Goal: Information Seeking & Learning: Understand process/instructions

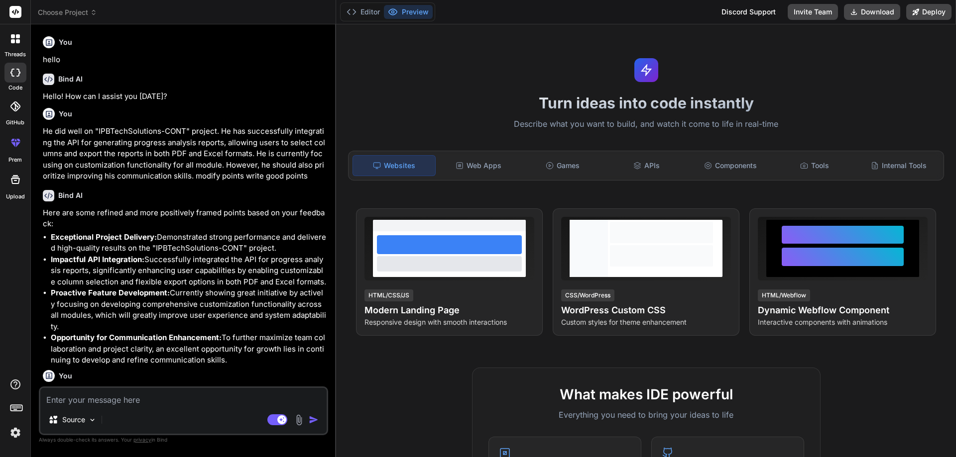
scroll to position [335, 0]
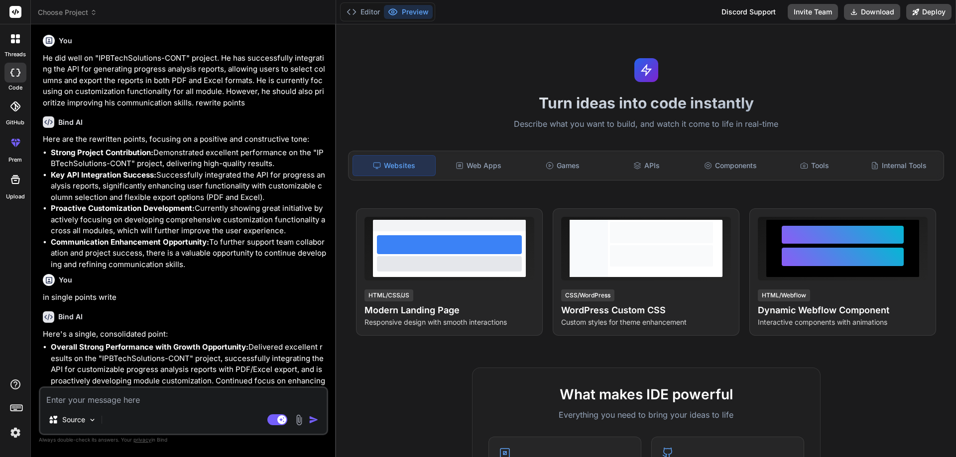
type textarea "x"
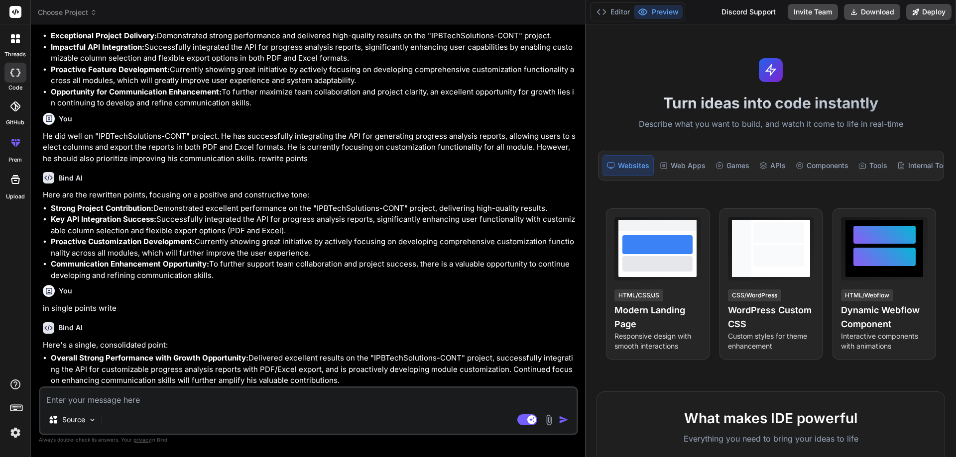
drag, startPoint x: 335, startPoint y: 106, endPoint x: 955, endPoint y: 135, distance: 620.9
click at [955, 135] on div "Choose Project Created with Pixso. Bind AI Web Search Created with Pixso. Code …" at bounding box center [493, 228] width 925 height 457
click at [230, 405] on textarea at bounding box center [308, 397] width 536 height 18
type textarea "h"
type textarea "x"
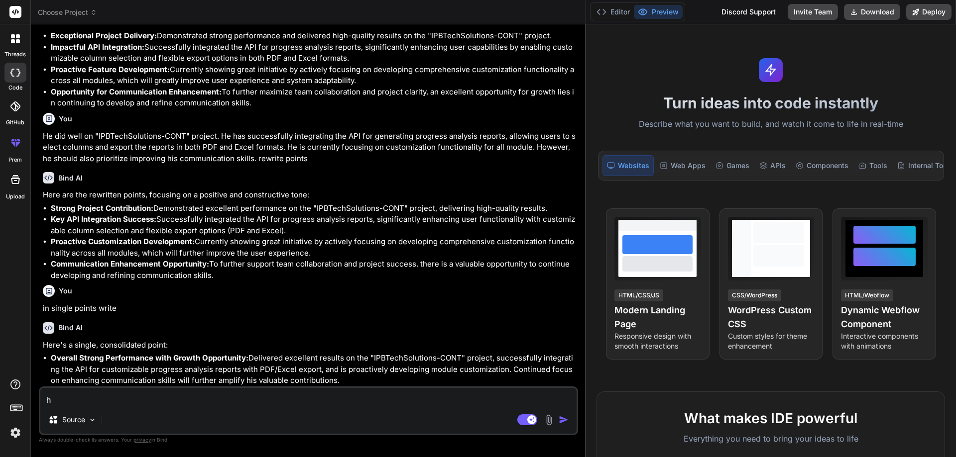
type textarea "ho"
type textarea "x"
type textarea "how"
type textarea "x"
type textarea "how"
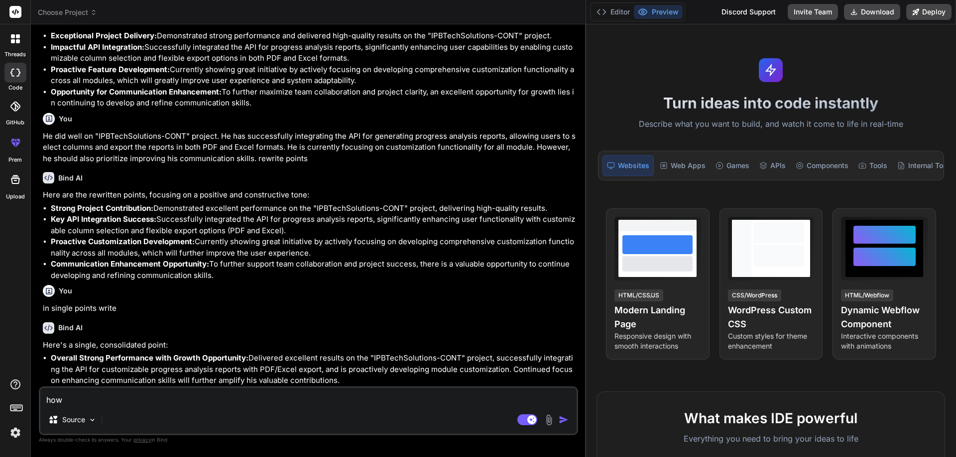
type textarea "x"
type textarea "how t"
type textarea "x"
type textarea "how to"
type textarea "x"
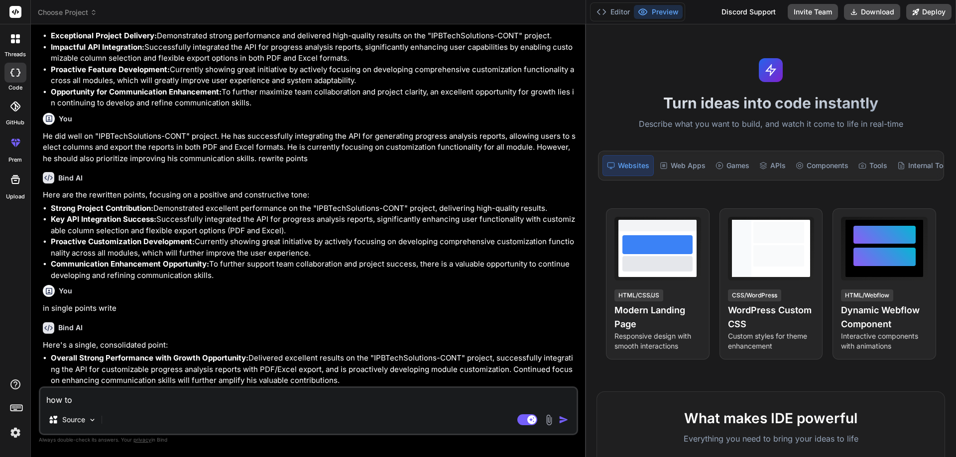
type textarea "how to"
type textarea "x"
type textarea "how to c"
type textarea "x"
type textarea "how to cr"
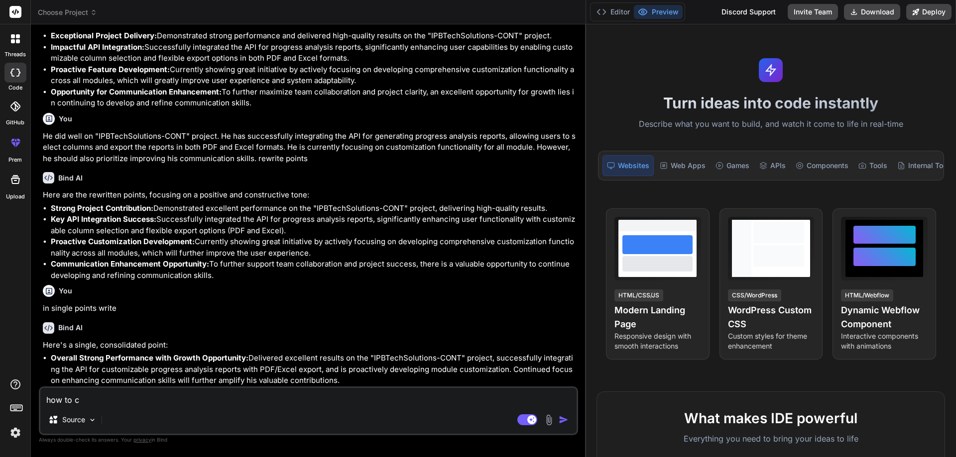
type textarea "x"
type textarea "how to cre"
type textarea "x"
type textarea "how to crea"
type textarea "x"
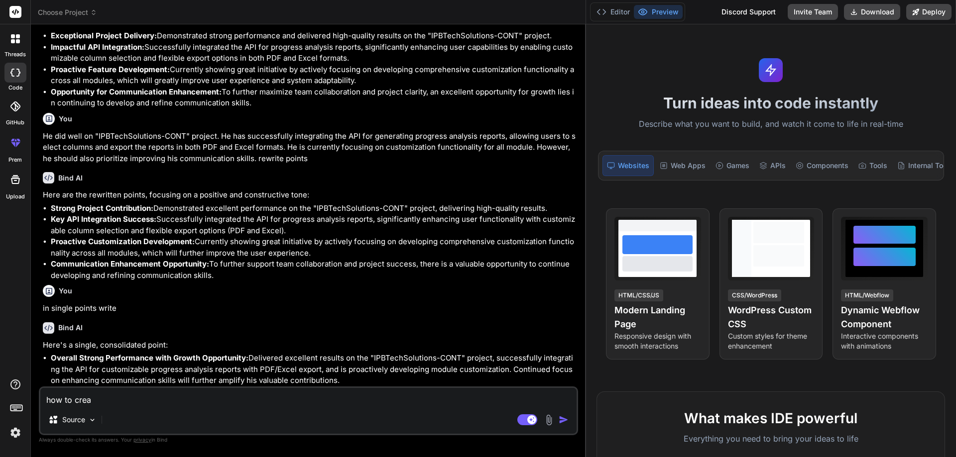
type textarea "how to creat"
type textarea "x"
type textarea "how to create"
type textarea "x"
type textarea "how to create"
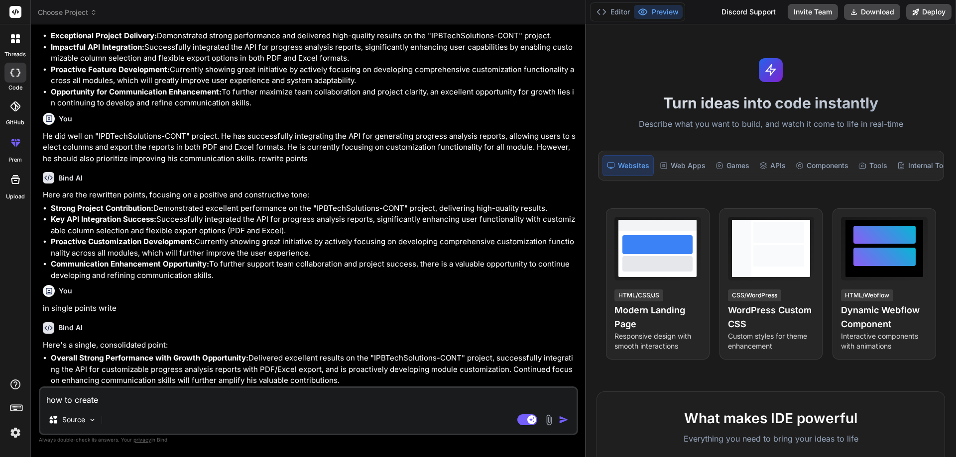
type textarea "x"
type textarea "how to create s"
type textarea "x"
type textarea "how to create st"
type textarea "x"
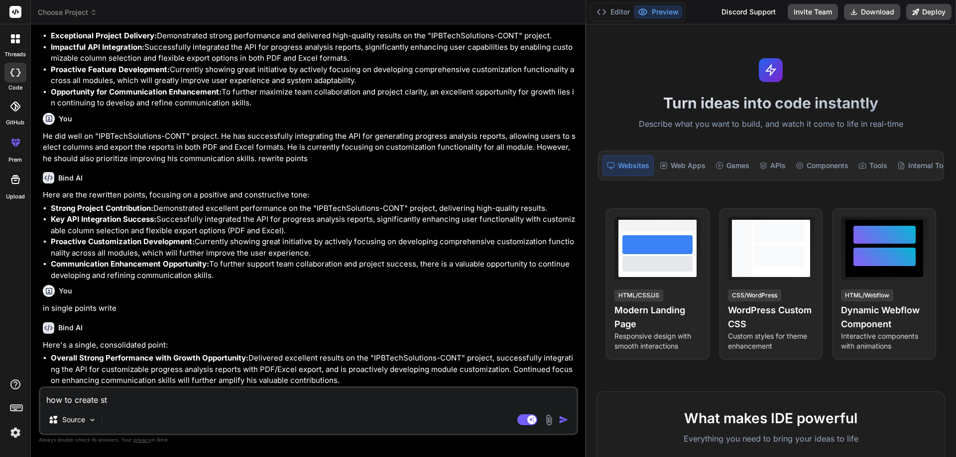
type textarea "how to create ste"
type textarea "x"
type textarea "how to create step"
type textarea "x"
type textarea "how to create stepr"
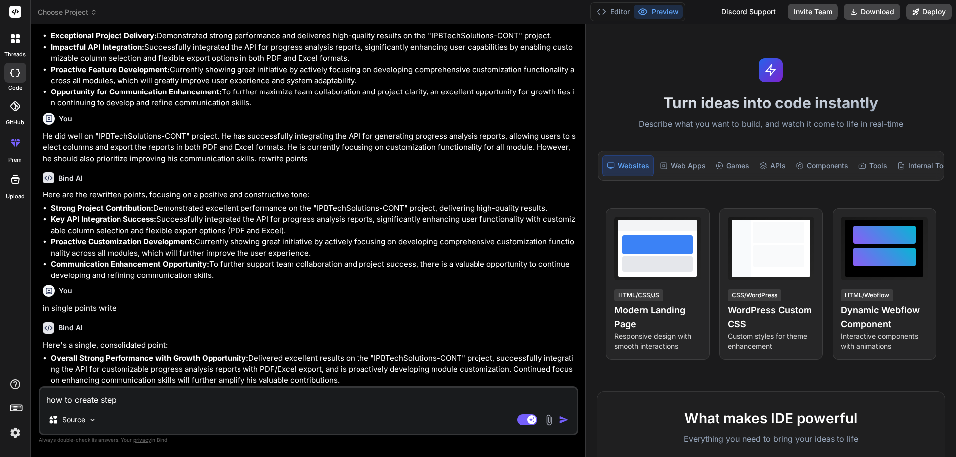
type textarea "x"
type textarea "how to create steprt"
type textarea "x"
type textarea "how to create steprt"
type textarea "x"
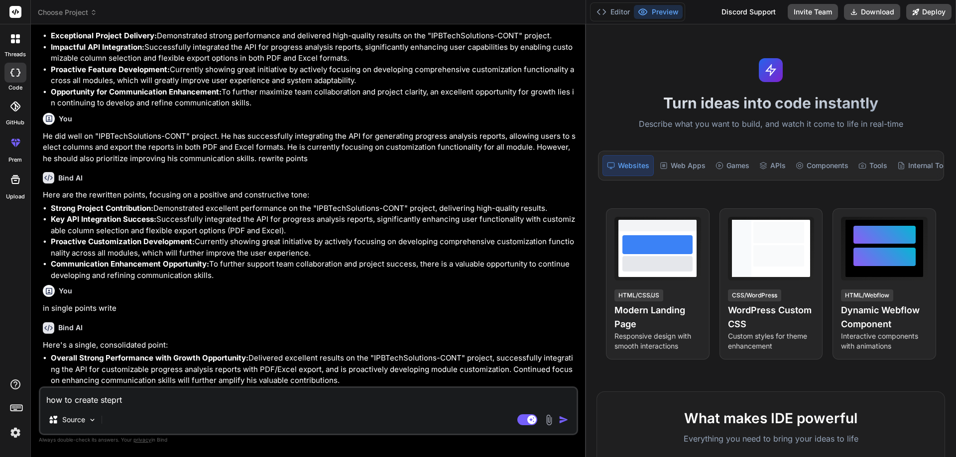
type textarea "how to create steprt"
type textarea "x"
type textarea "how to create stepr"
type textarea "x"
type textarea "how to create step"
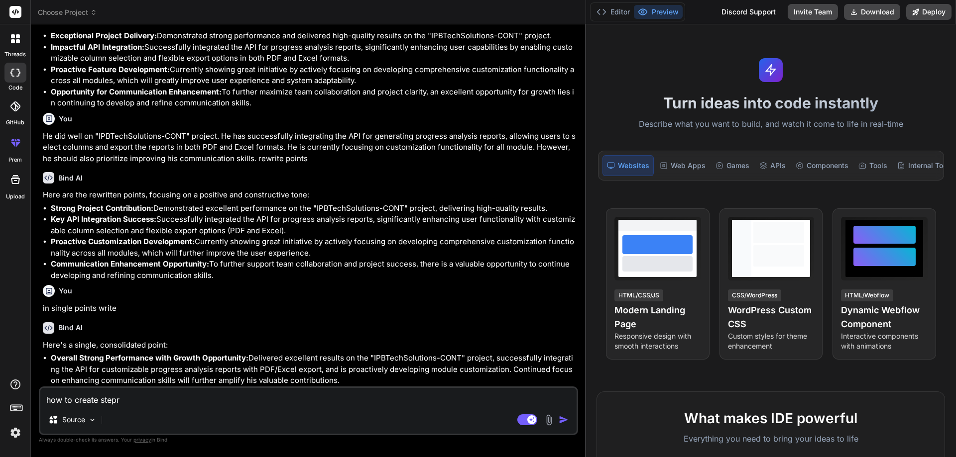
type textarea "x"
type textarea "how to create stepe"
type textarea "x"
type textarea "how to create steper"
type textarea "x"
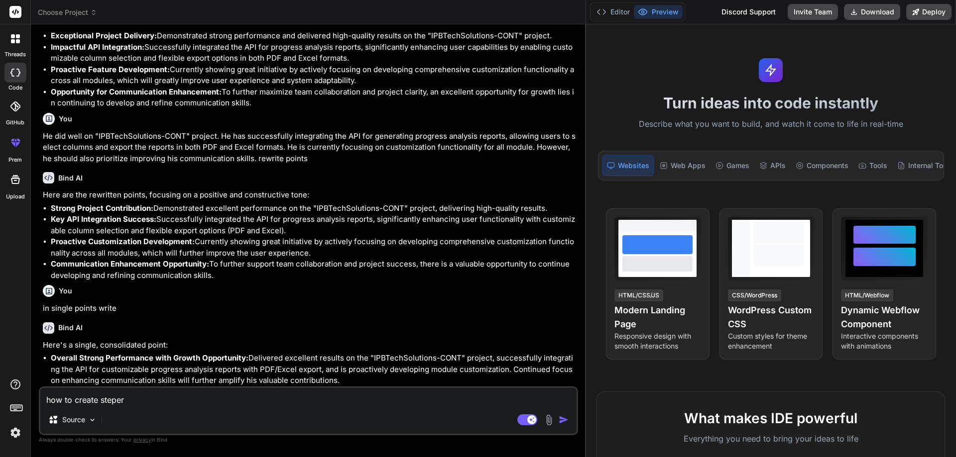
type textarea "how to create steper"
type textarea "x"
type textarea "how to create steper u"
type textarea "x"
type textarea "how to create steper us"
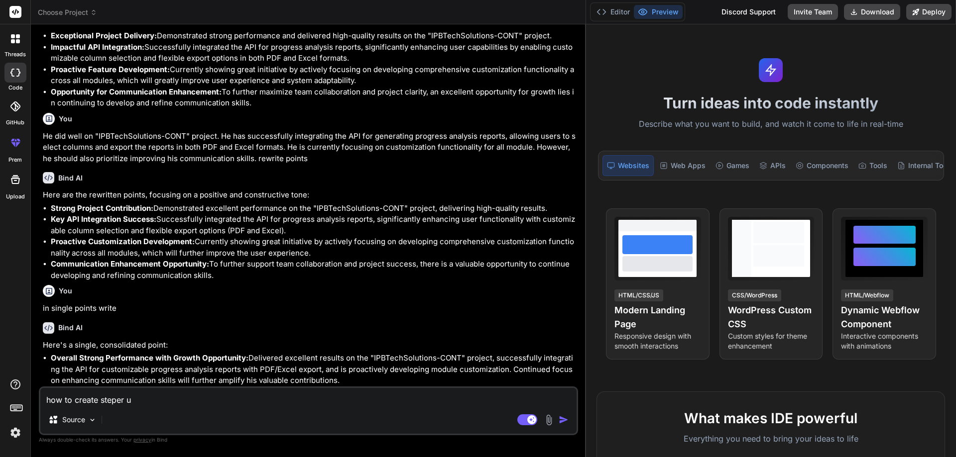
type textarea "x"
type textarea "how to create steper usi"
type textarea "x"
type textarea "how to create steper usin"
type textarea "x"
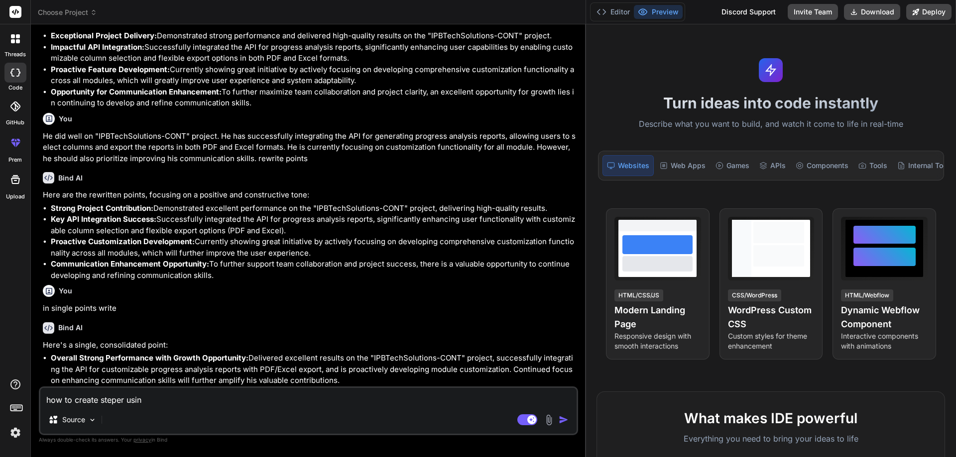
type textarea "how to create steper using"
type textarea "x"
type textarea "how to create steper using"
type textarea "x"
type textarea "how to create steper using r"
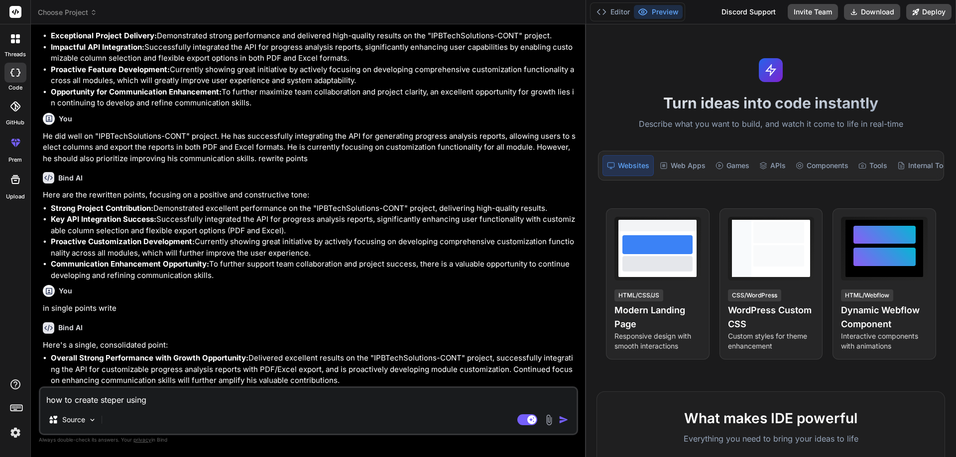
type textarea "x"
type textarea "how to create steper using re"
type textarea "x"
type textarea "how to create steper using rea"
type textarea "x"
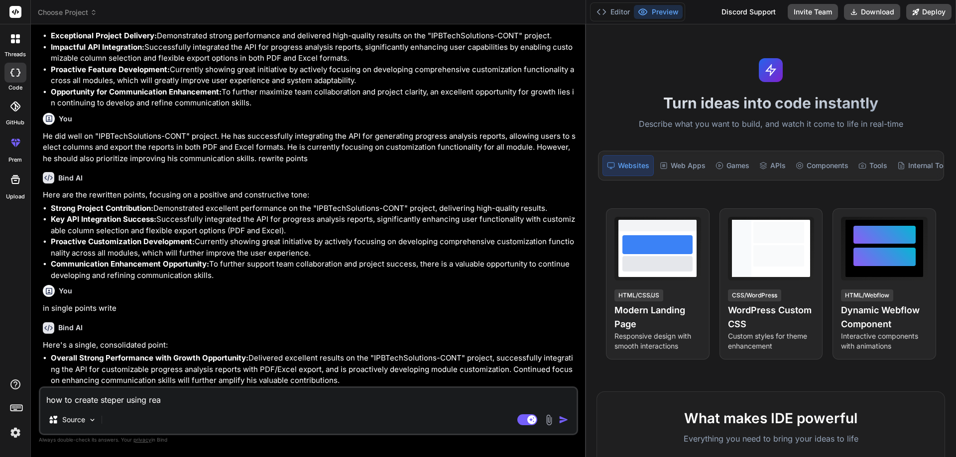
type textarea "how to create steper using reac"
type textarea "x"
type textarea "how to create steper using react"
type textarea "x"
type textarea "how to create steper using react"
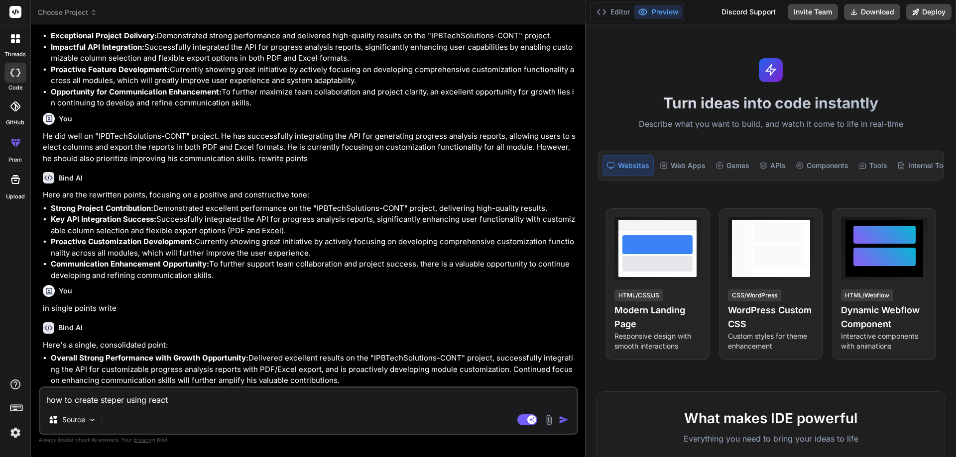
type textarea "x"
type textarea "how to create steper using react w"
type textarea "x"
type textarea "how to create steper using react wi"
type textarea "x"
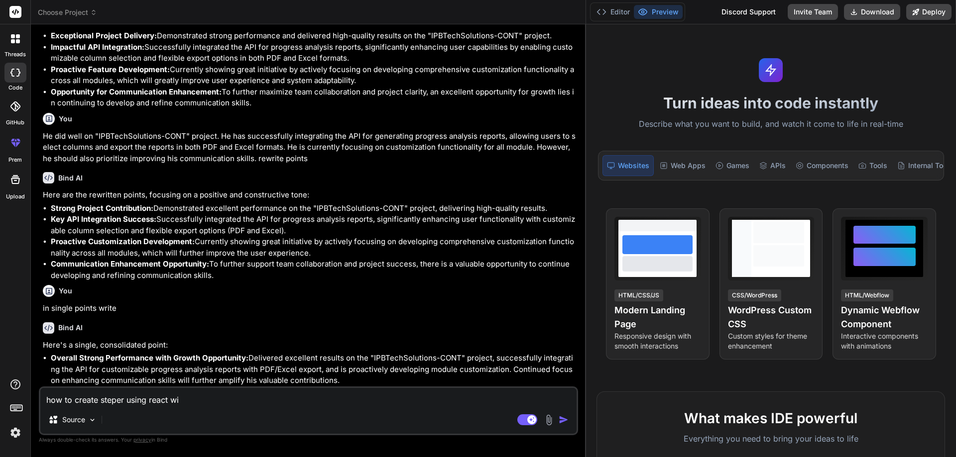
type textarea "how to create steper using react wit"
type textarea "x"
type textarea "how to create steper using react with"
type textarea "x"
type textarea "how to create steper using react with"
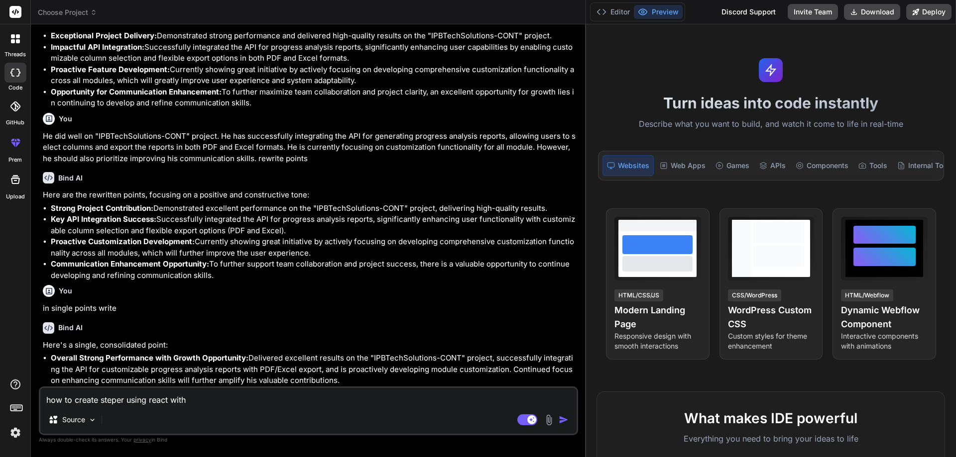
type textarea "x"
type textarea "how to create steper using react with r"
type textarea "x"
type textarea "how to create steper using react with re"
type textarea "x"
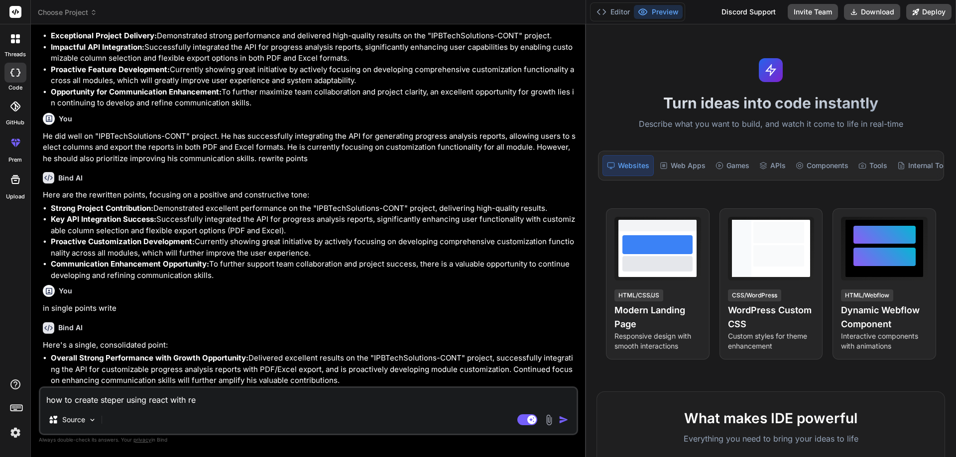
type textarea "how to create steper using react with rea"
type textarea "x"
type textarea "how to create steper using react with reac"
type textarea "x"
type textarea "how to create steper using react with react"
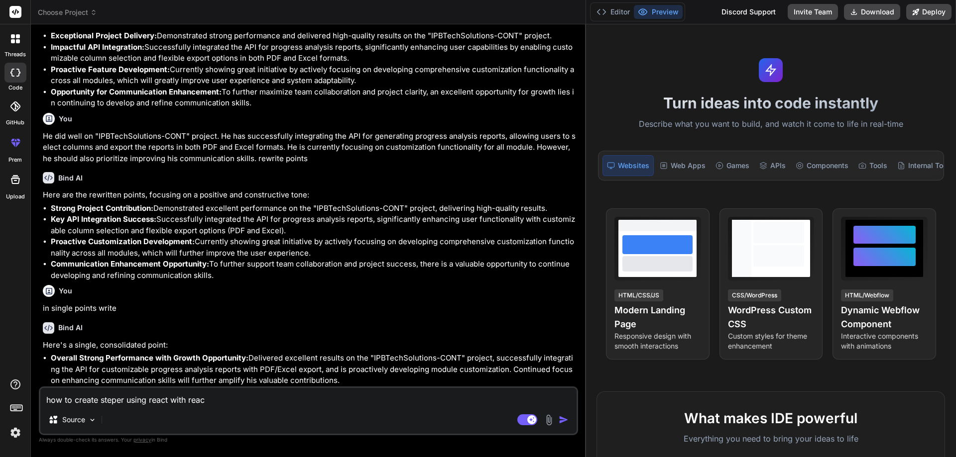
type textarea "x"
type textarea "how to create steper using react with react"
type textarea "x"
type textarea "how to create steper using react with react r"
type textarea "x"
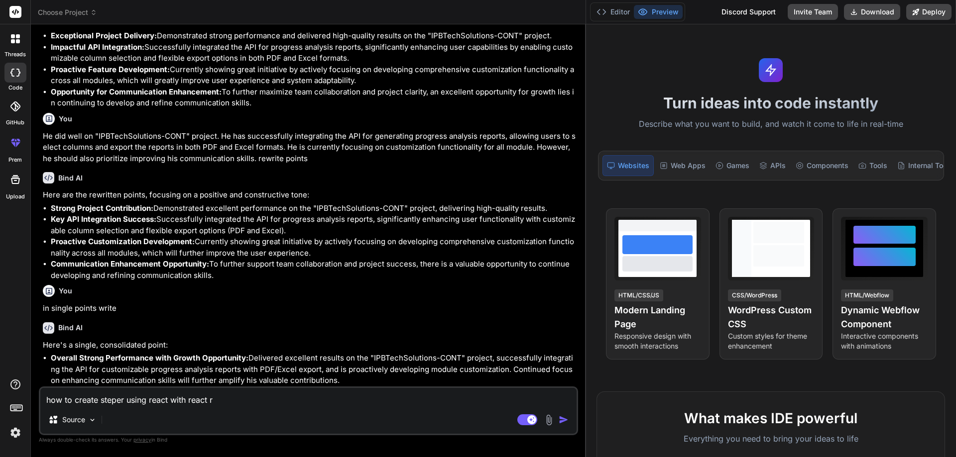
type textarea "how to create steper using react with react ro"
type textarea "x"
type textarea "how to create steper using react with react rou"
type textarea "x"
type textarea "how to create steper using react with react rout"
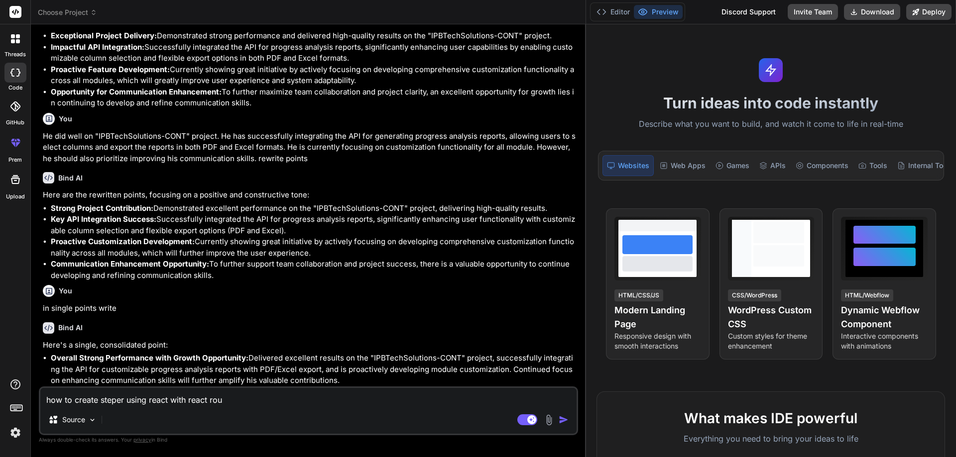
type textarea "x"
type textarea "how to create steper using react with react route"
type textarea "x"
type textarea "how to create steper using react with react router"
type textarea "x"
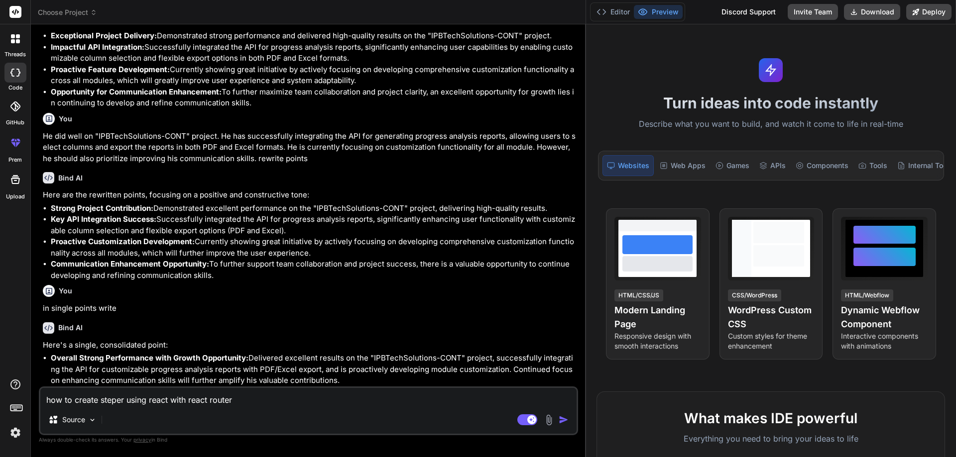
type textarea "how to create steper using react with react router"
type textarea "x"
type textarea "how to create steper using react with react router d"
type textarea "x"
type textarea "how to create steper using react with react router do"
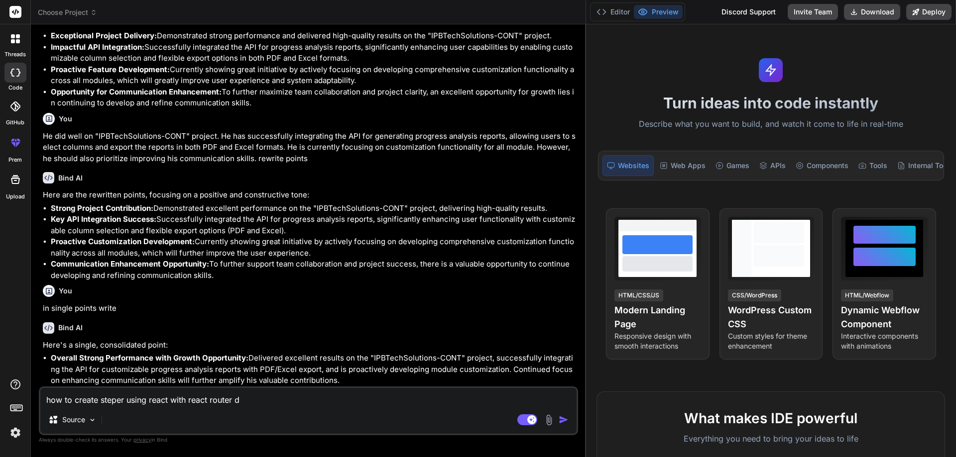
type textarea "x"
type textarea "how to create steper using react with react router dom"
type textarea "x"
type textarea "how to create steper using react with react router dom"
type textarea "x"
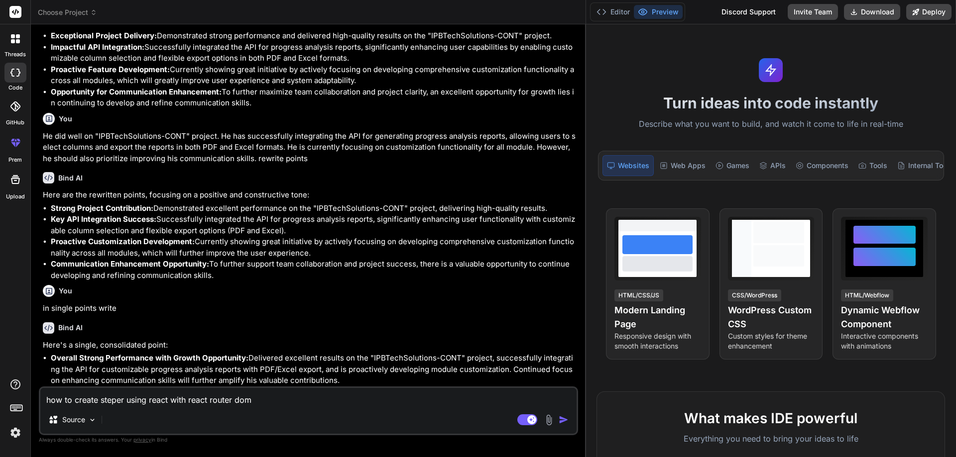
type textarea "how to create steper using react with react router dom l"
type textarea "x"
type textarea "how to create steper using react with react router dom li"
type textarea "x"
type textarea "how to create steper using react with react router dom lik"
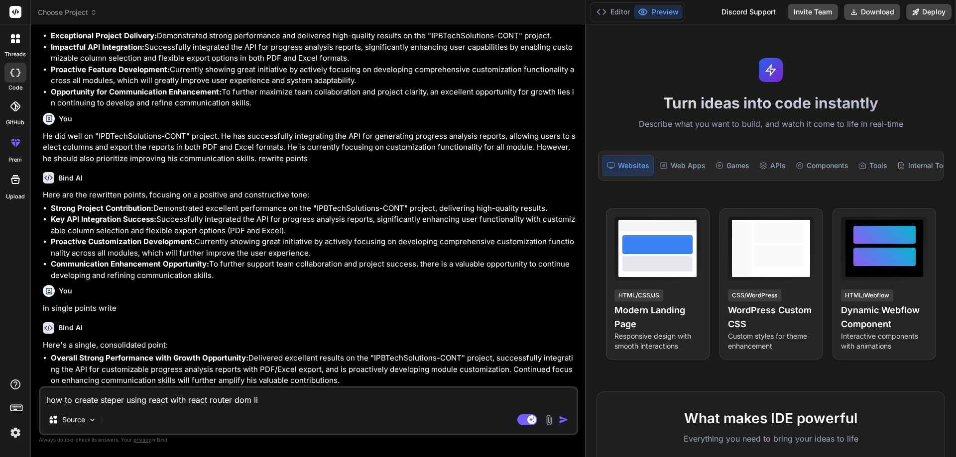
type textarea "x"
type textarea "how to create steper using react with react router dom like"
type textarea "x"
type textarea "how to create steper using react with react router dom like"
type textarea "x"
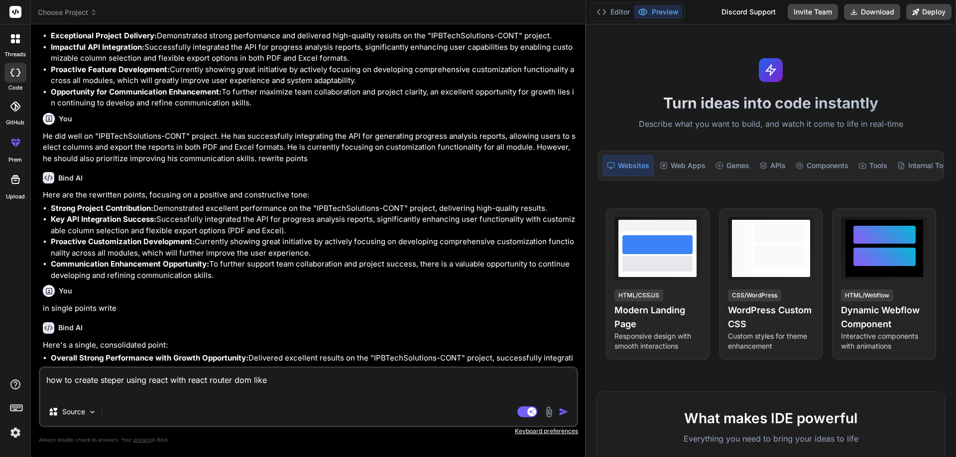
scroll to position [188, 0]
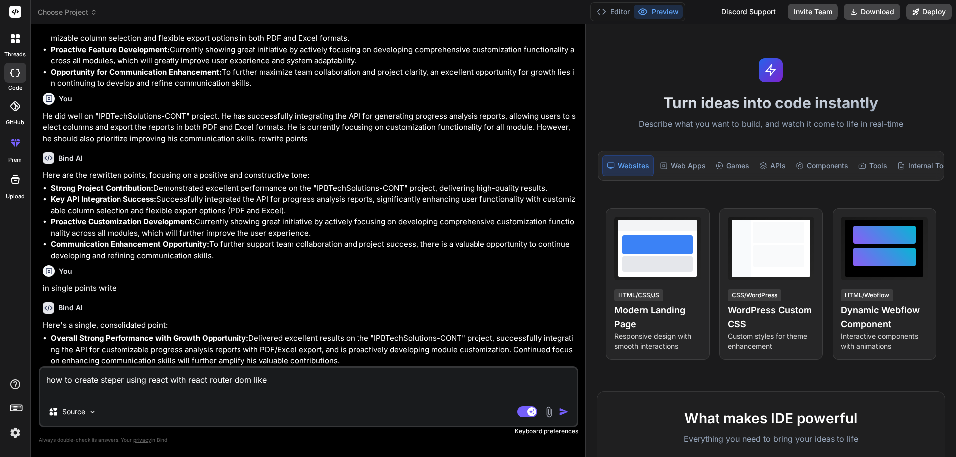
type textarea "how to create steper using react with react router dom like h"
type textarea "x"
type textarea "how to create steper using react with react router dom like ho"
type textarea "x"
type textarea "how to create steper using react with react router dom like hom"
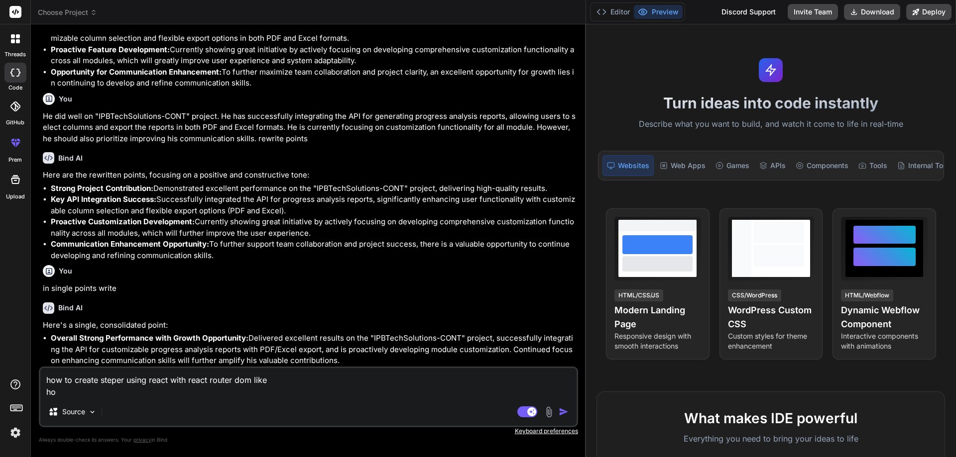
type textarea "x"
type textarea "how to create steper using react with react router dom like home"
type textarea "x"
type textarea "how to create steper using react with react router dom like home"
type textarea "x"
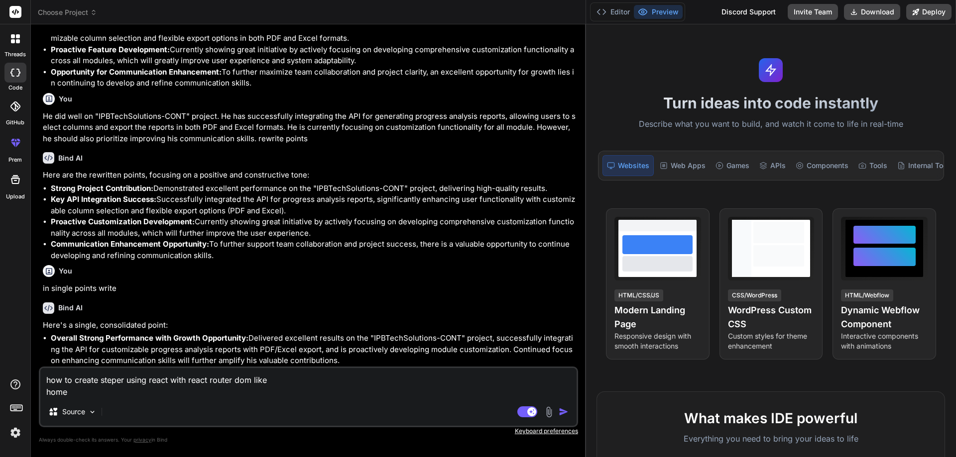
type textarea "how to create steper using react with react router dom like home"
type textarea "x"
type textarea "how to create steper using react with react router dom like hom"
type textarea "x"
type textarea "how to create steper using react with react router dom like ho"
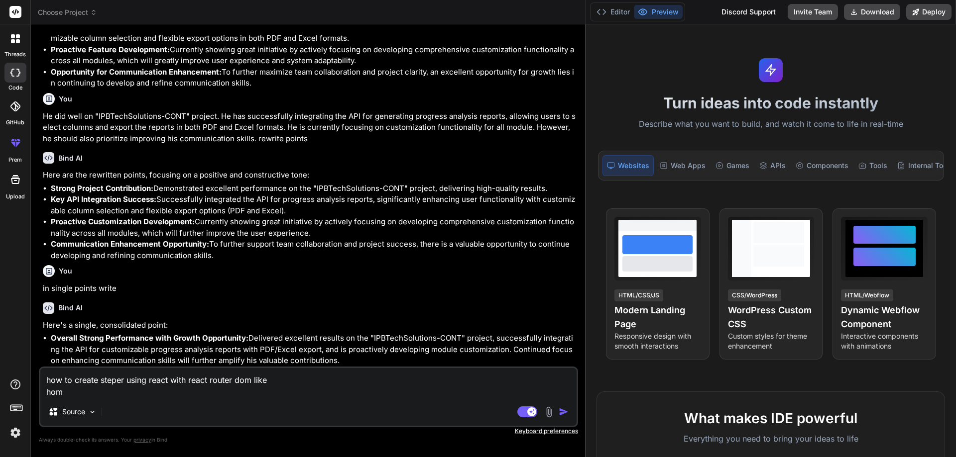
type textarea "x"
type textarea "how to create steper using react with react router dom like h"
type textarea "x"
type textarea "how to create steper using react with react router dom like"
type textarea "x"
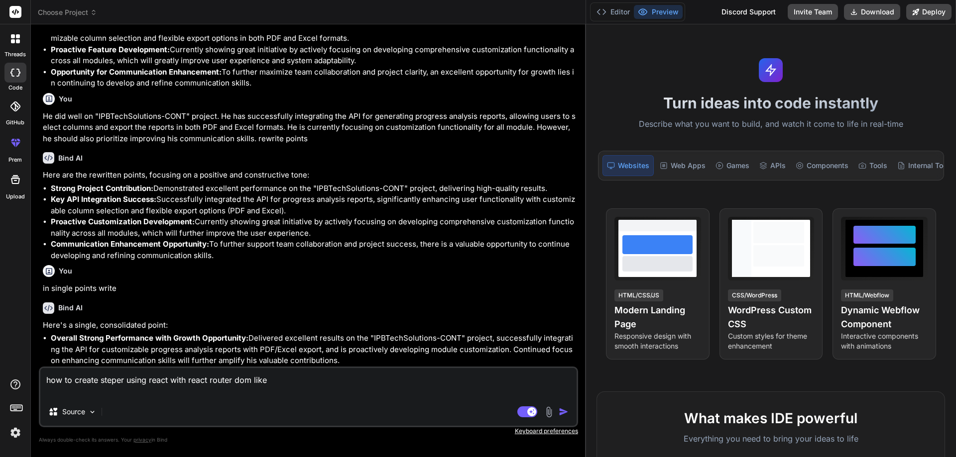
type textarea "how to create steper using react with react router dom like p"
type textarea "x"
type textarea "how to create steper using react with react router dom like pr"
type textarea "x"
type textarea "how to create steper using react with react router dom like pro"
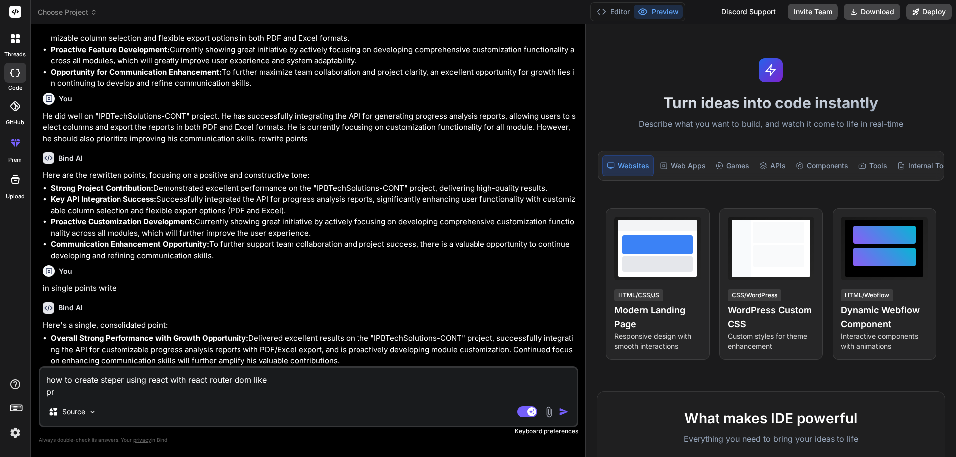
type textarea "x"
type textarea "how to create steper using react with react router dom like prof"
type textarea "x"
type textarea "how to create steper using react with react router dom like profi"
type textarea "x"
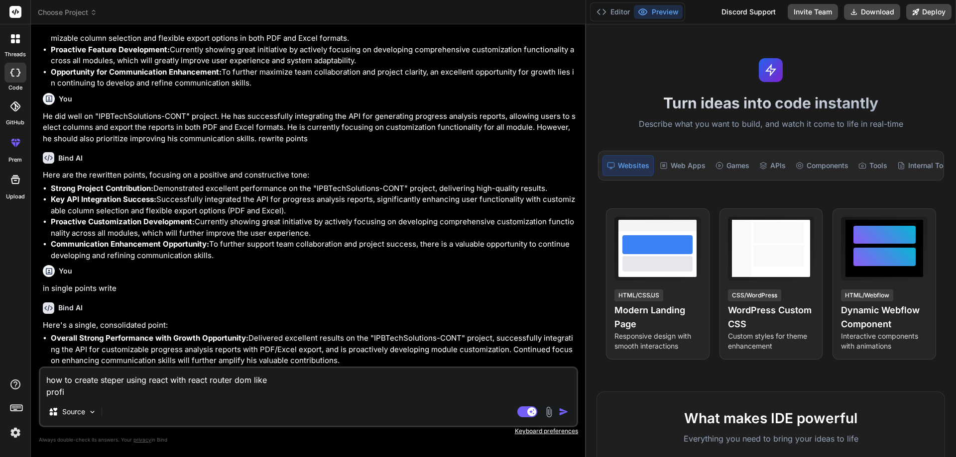
type textarea "how to create steper using react with react router dom like profil"
type textarea "x"
type textarea "how to create steper using react with react router dom like profile"
type textarea "x"
type textarea "how to create steper using react with react router dom like profile"
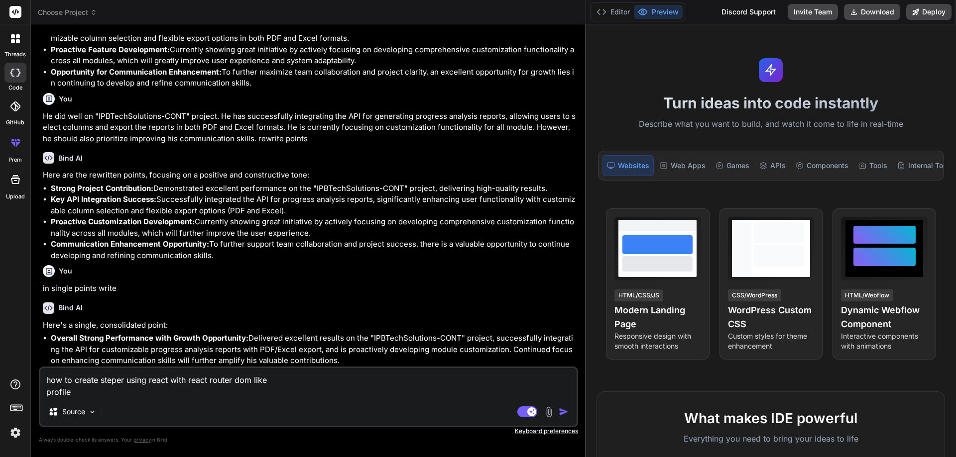
type textarea "x"
type textarea "how to create steper using react with react router dom like profile ,"
type textarea "x"
type textarea "how to create steper using react with react router dom like profile ,"
type textarea "x"
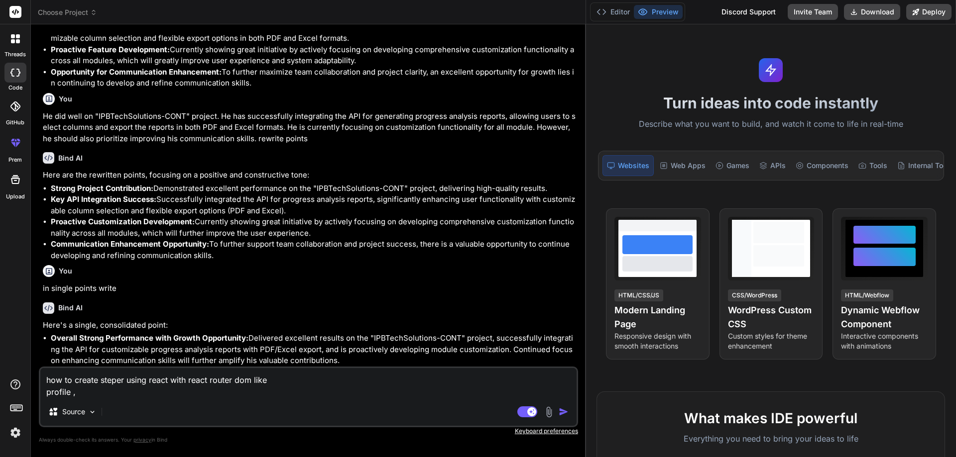
type textarea "how to create steper using react with react router dom like profile , c"
type textarea "x"
type textarea "how to create steper using react with react router dom like profile , co"
type textarea "x"
type textarea "how to create steper using react with react router dom like profile , con"
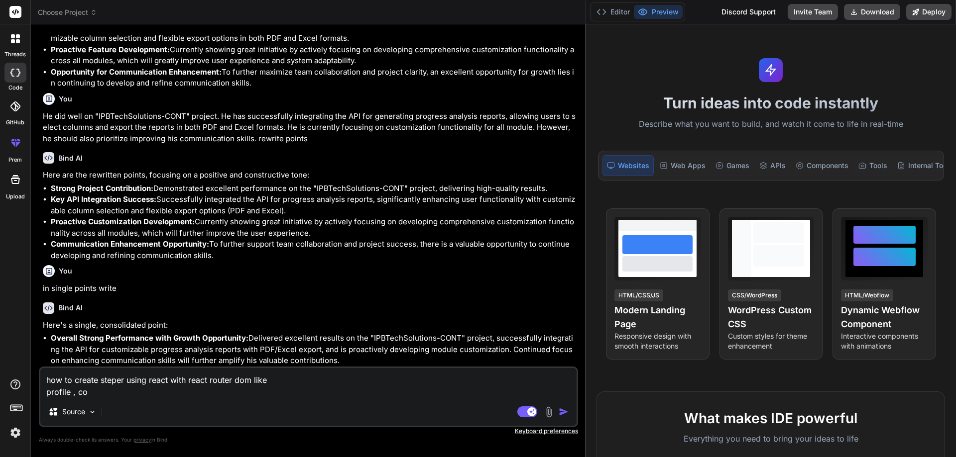
type textarea "x"
type textarea "how to create steper using react with react router dom like profile , cont"
type textarea "x"
type textarea "how to create steper using react with react router dom like profile , conta"
type textarea "x"
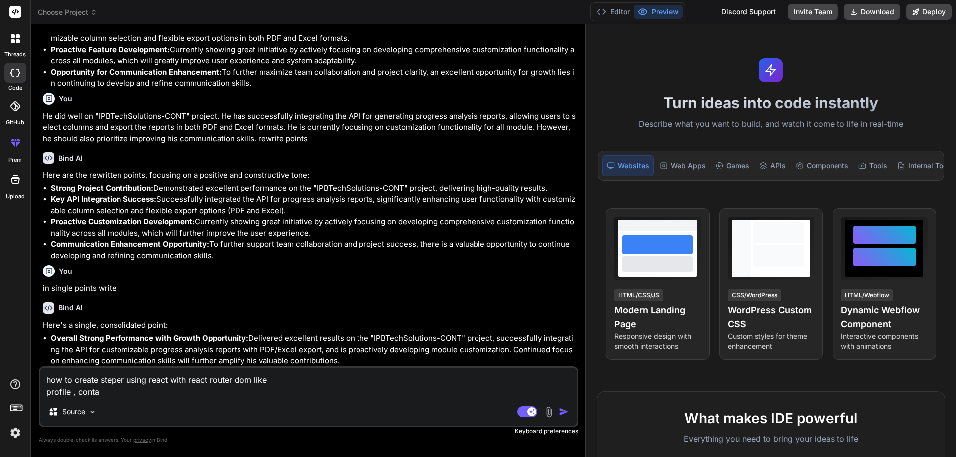
type textarea "how to create steper using react with react router dom like profile , contan"
type textarea "x"
type textarea "how to create steper using react with react router dom like profile , contanc"
type textarea "x"
type textarea "how to create steper using react with react router dom like profile , contanct"
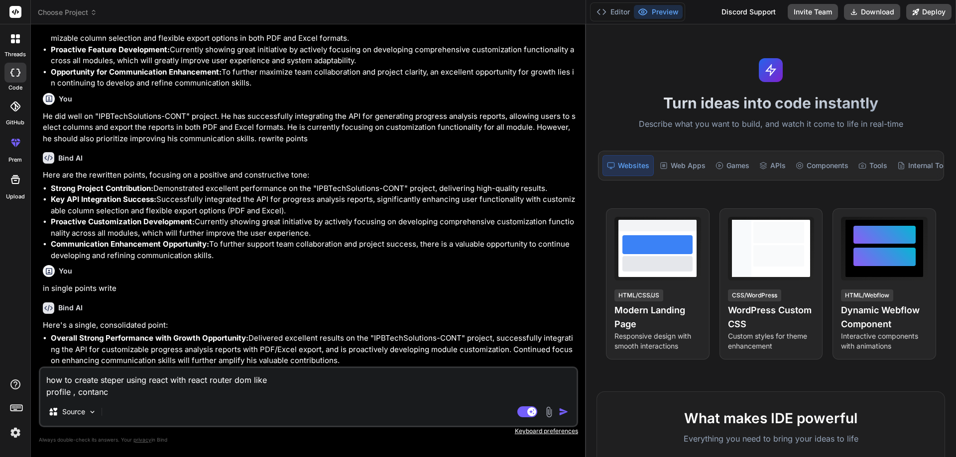
type textarea "x"
type textarea "how to create steper using react with react router dom like profile , contanc"
type textarea "x"
type textarea "how to create steper using react with react router dom like profile , contan"
type textarea "x"
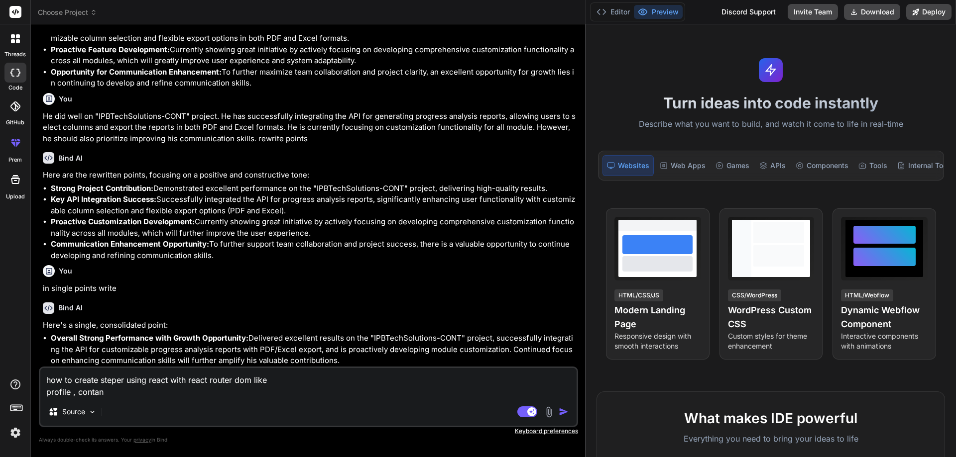
type textarea "how to create steper using react with react router dom like profile , conta"
type textarea "x"
type textarea "how to create steper using react with react router dom like profile , cont"
type textarea "x"
type textarea "how to create steper using react with react router dom like profile , conta"
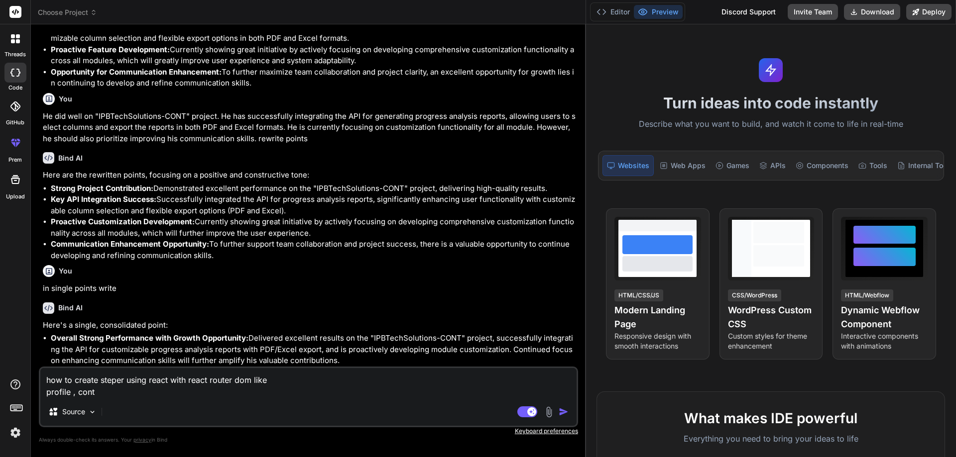
type textarea "x"
type textarea "how to create steper using react with react router dom like profile , contac"
click at [84, 393] on textarea "how to create steper using react with react router dom like my profile , collag…" at bounding box center [308, 383] width 536 height 30
click at [120, 392] on textarea "how to create steper using react with react router dom like my profile=> nested…" at bounding box center [308, 383] width 536 height 30
click at [563, 413] on img "button" at bounding box center [563, 412] width 10 height 10
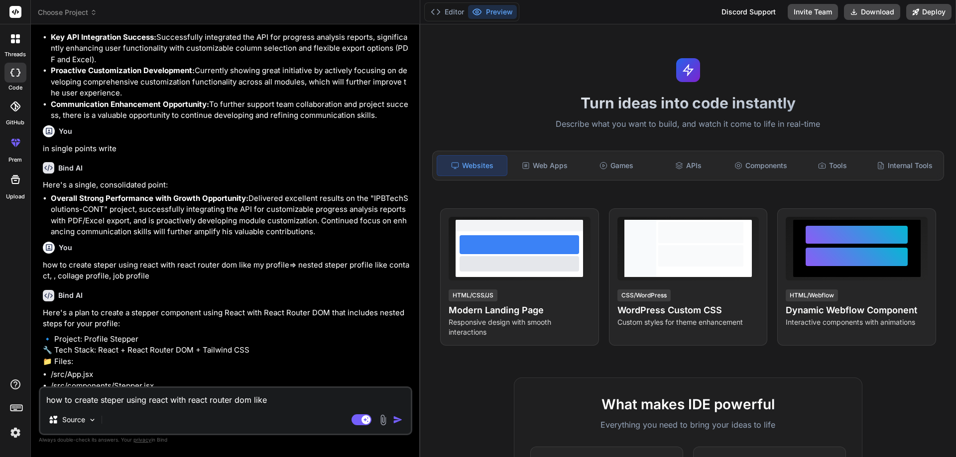
scroll to position [440, 0]
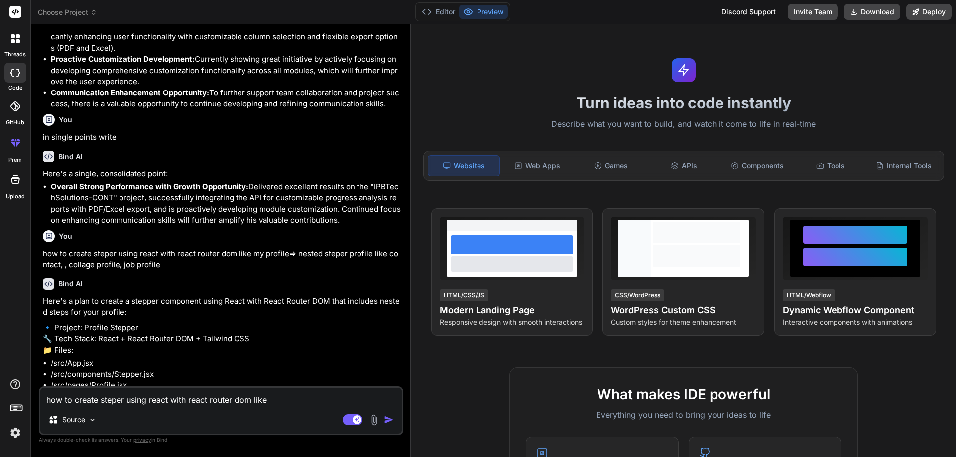
drag, startPoint x: 585, startPoint y: 283, endPoint x: 393, endPoint y: 283, distance: 192.6
click at [393, 283] on div "Bind AI Web Search Created with Pixso. Code Generator You hello Bind AI Hello! …" at bounding box center [221, 240] width 380 height 433
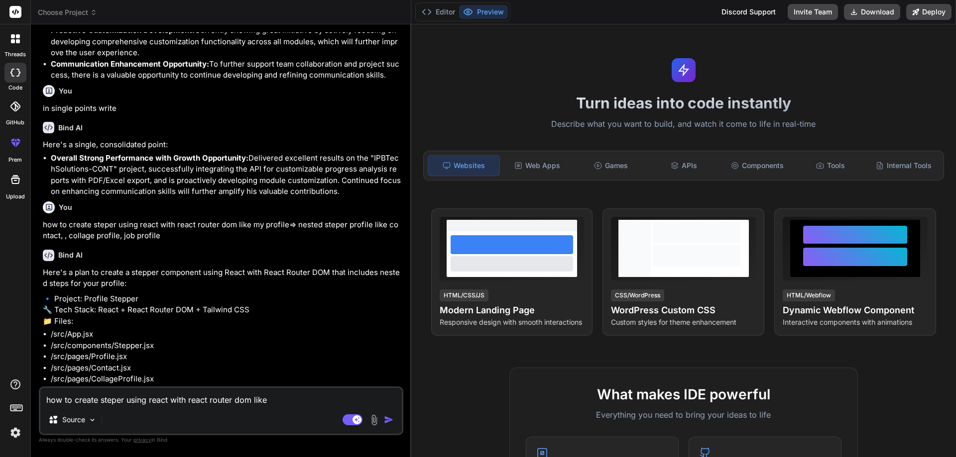
scroll to position [496, 0]
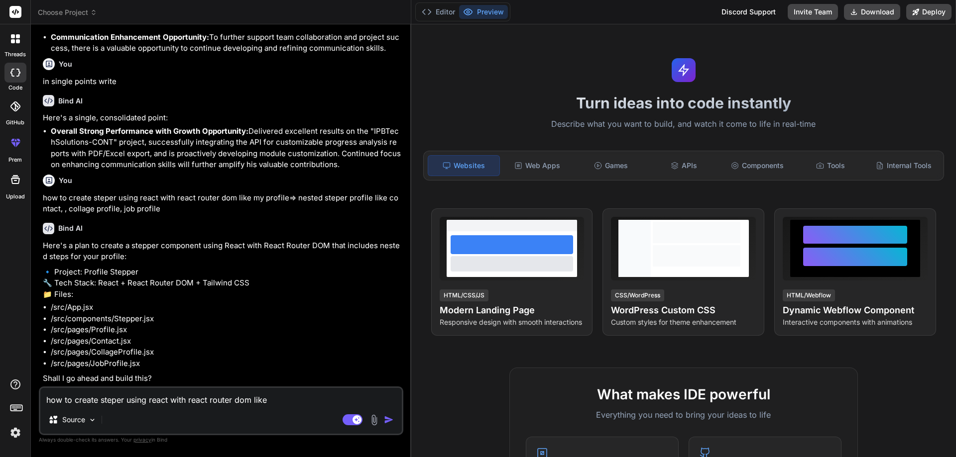
click at [145, 403] on textarea "how to create steper using react with react router dom like my profile=> nested…" at bounding box center [220, 397] width 361 height 18
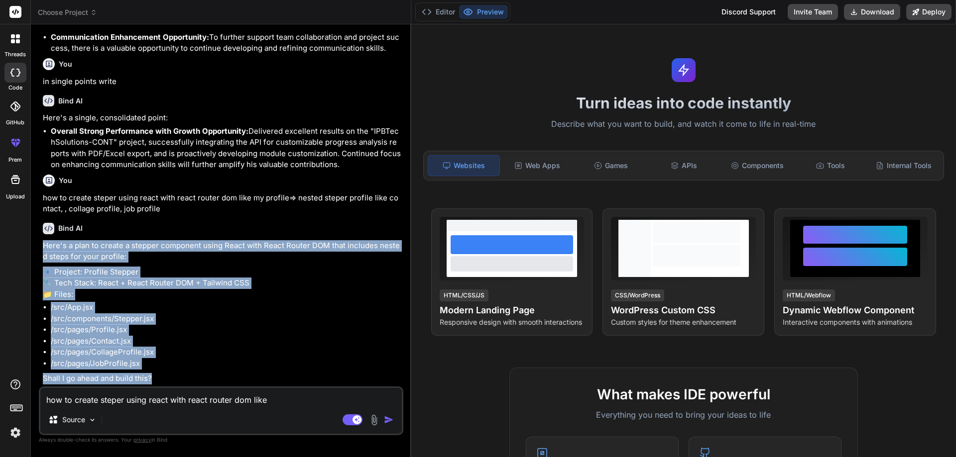
drag, startPoint x: 160, startPoint y: 379, endPoint x: 43, endPoint y: 247, distance: 176.6
click at [43, 247] on div "Here's a plan to create a stepper component using React with React Router DOM t…" at bounding box center [222, 312] width 358 height 144
copy div "Here's a plan to create a stepper component using React with React Router DOM t…"
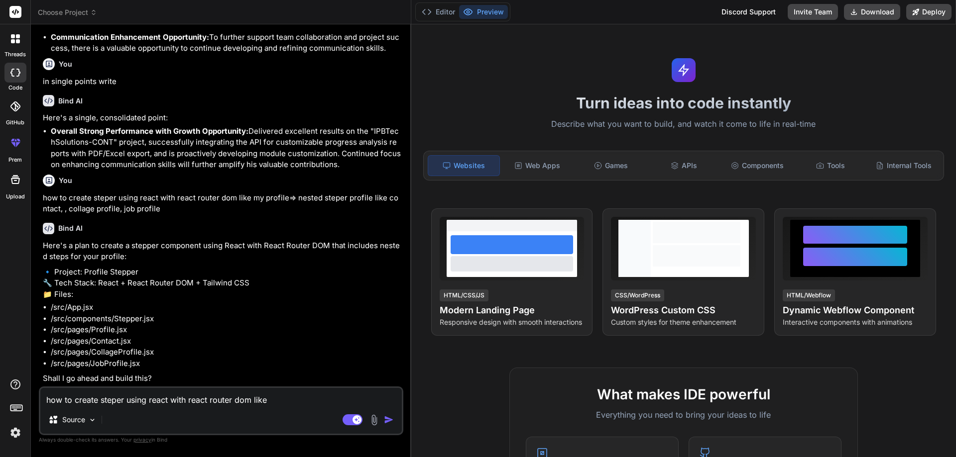
click at [130, 406] on textarea "how to create steper using react with react router dom like my profile=> nested…" at bounding box center [220, 397] width 361 height 18
paste textarea "Here's a plan to create a stepper component using React with React Router DOM t…"
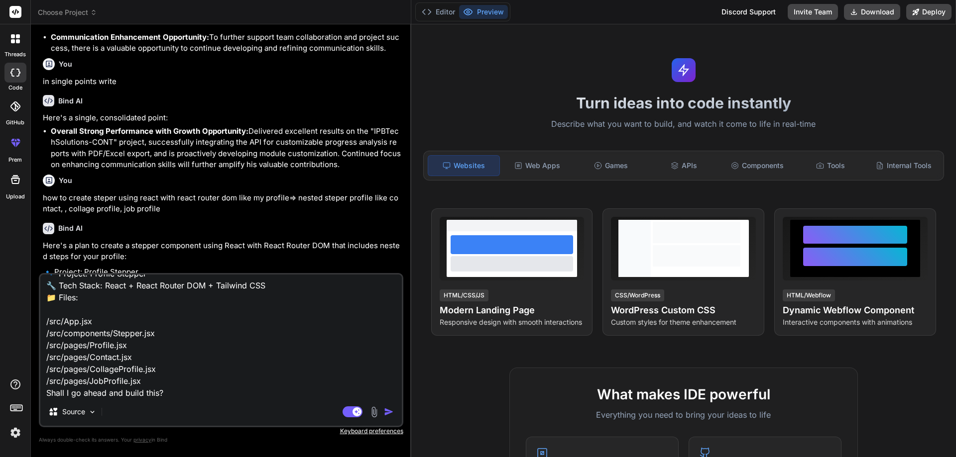
click at [199, 397] on textarea "Here's a plan to create a stepper component using React with React Router DOM t…" at bounding box center [220, 336] width 361 height 123
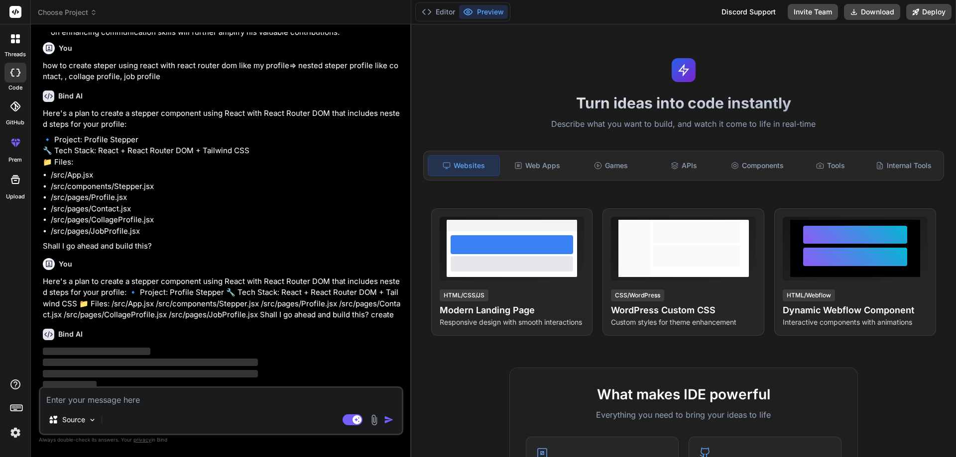
scroll to position [633, 0]
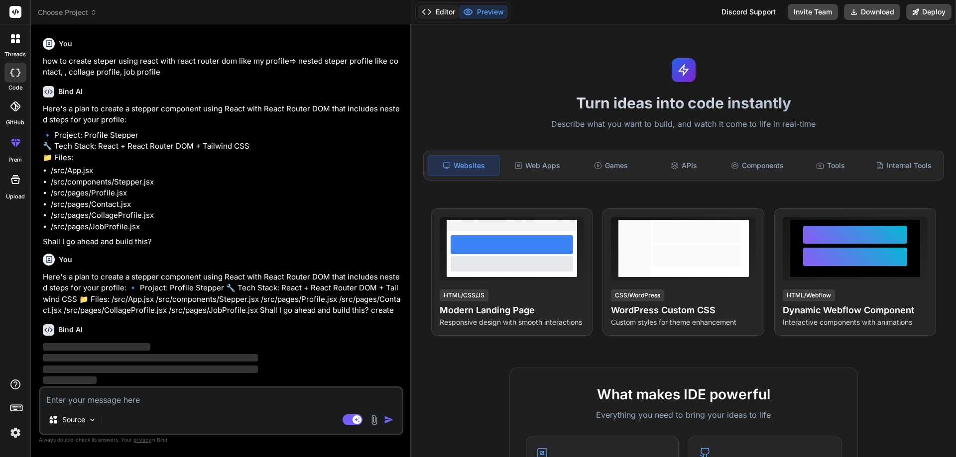
click at [441, 8] on button "Editor" at bounding box center [438, 12] width 41 height 14
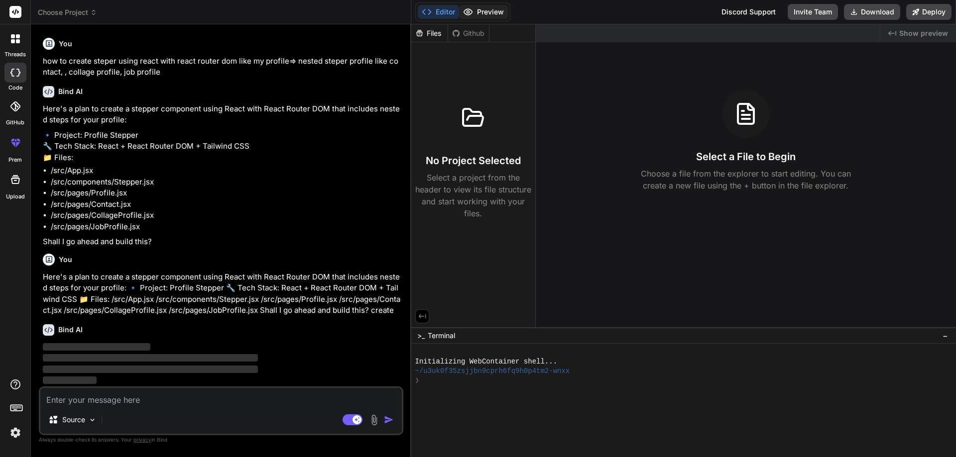
click at [491, 9] on button "Preview" at bounding box center [483, 12] width 49 height 14
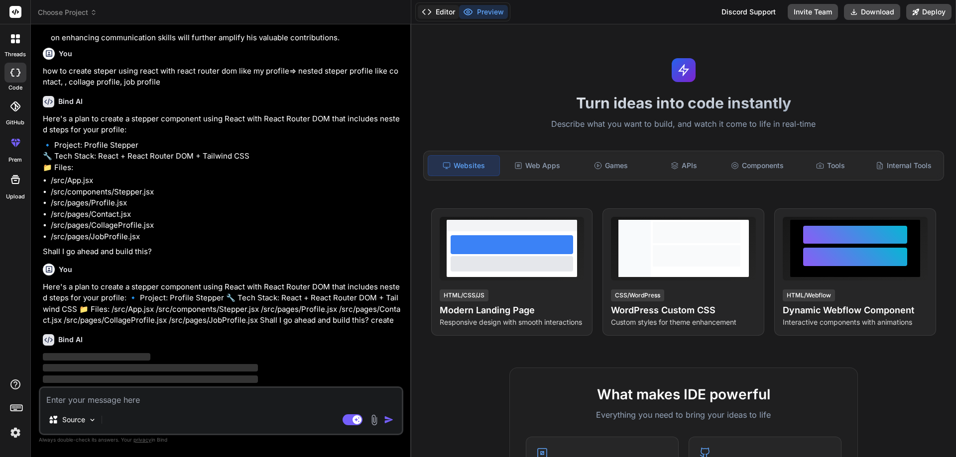
click at [444, 13] on button "Editor" at bounding box center [438, 12] width 41 height 14
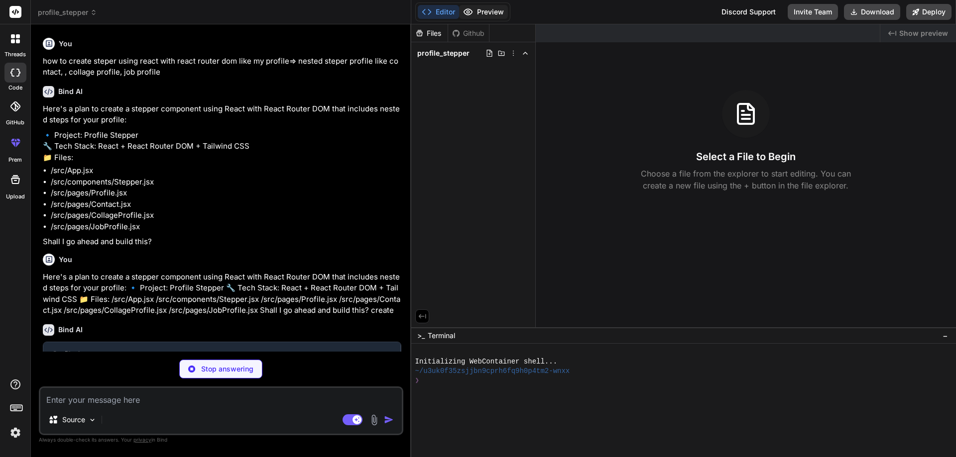
click at [482, 12] on button "Preview" at bounding box center [483, 12] width 49 height 14
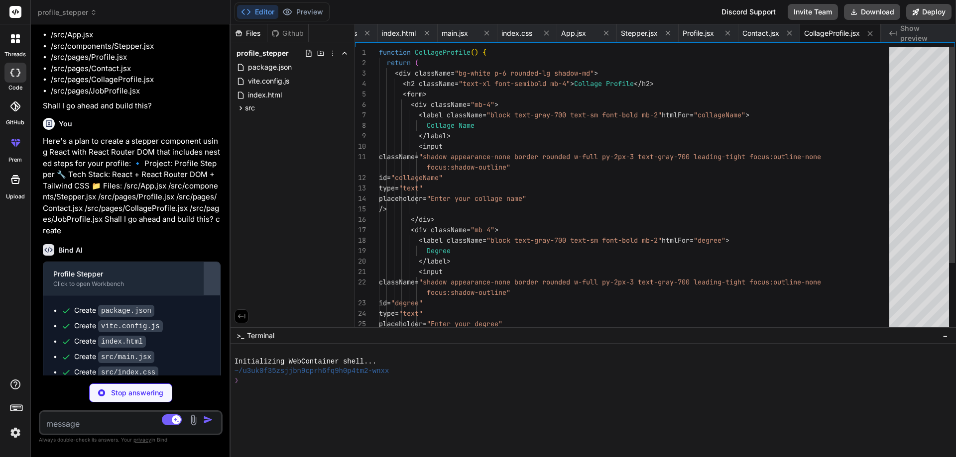
scroll to position [1138, 0]
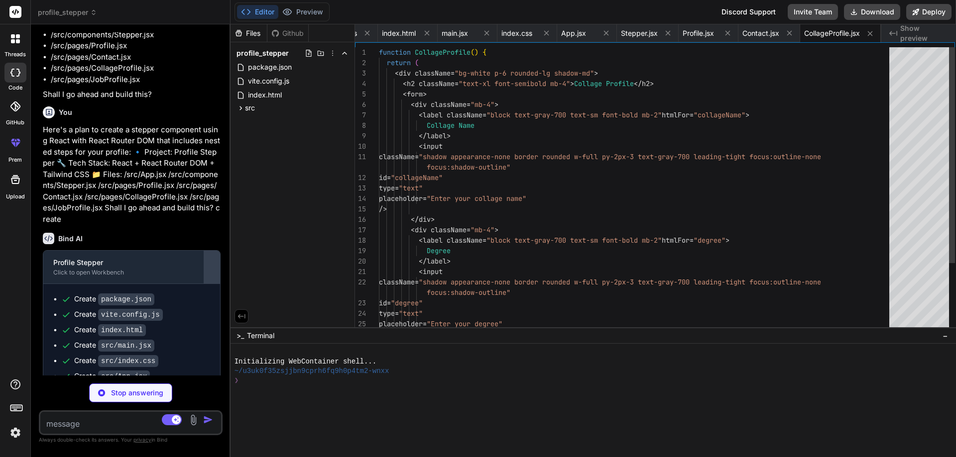
drag, startPoint x: 410, startPoint y: 263, endPoint x: 206, endPoint y: 256, distance: 204.7
click at [206, 256] on div "Bind AI Web Search Created with Pixso. Code Generator You hello Bind AI Hello! …" at bounding box center [131, 240] width 200 height 433
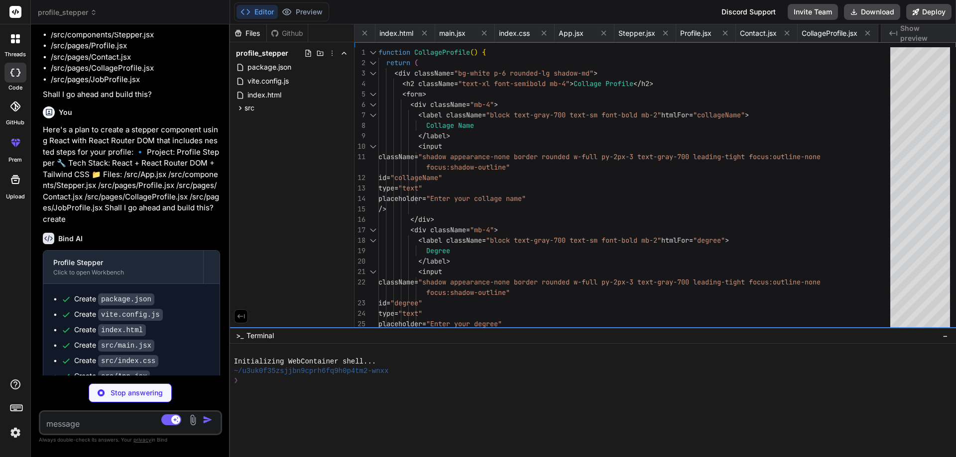
scroll to position [0, 184]
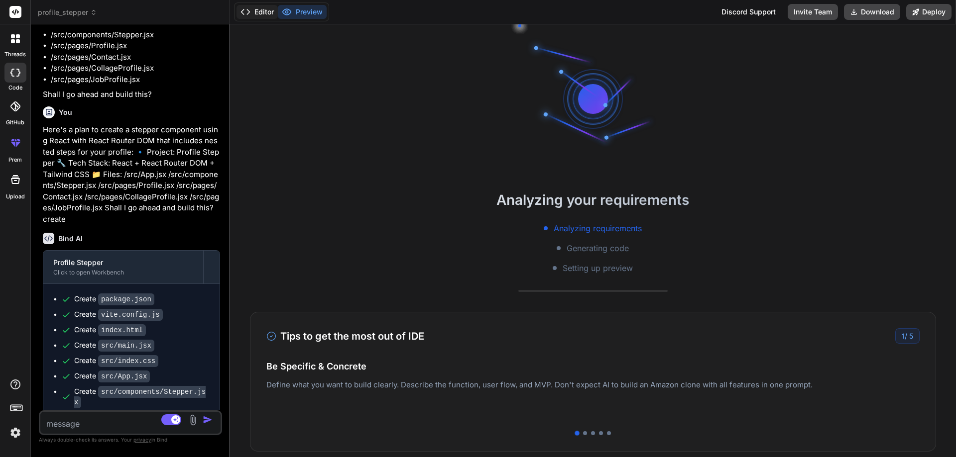
click at [269, 16] on button "Editor" at bounding box center [256, 12] width 41 height 14
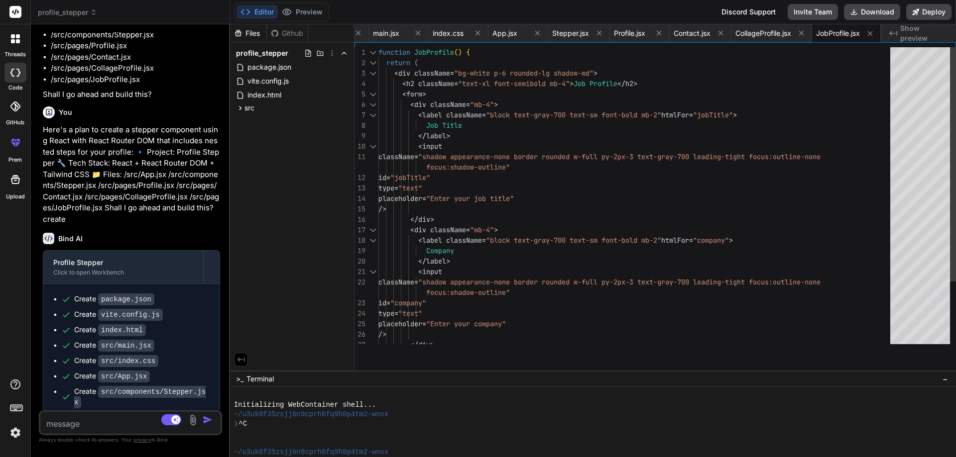
drag, startPoint x: 620, startPoint y: 328, endPoint x: 647, endPoint y: 477, distance: 151.7
click at [647, 457] on html "threads code GitHub prem Upload profile_stepper Created with Pixso. Bind AI Web…" at bounding box center [478, 228] width 956 height 457
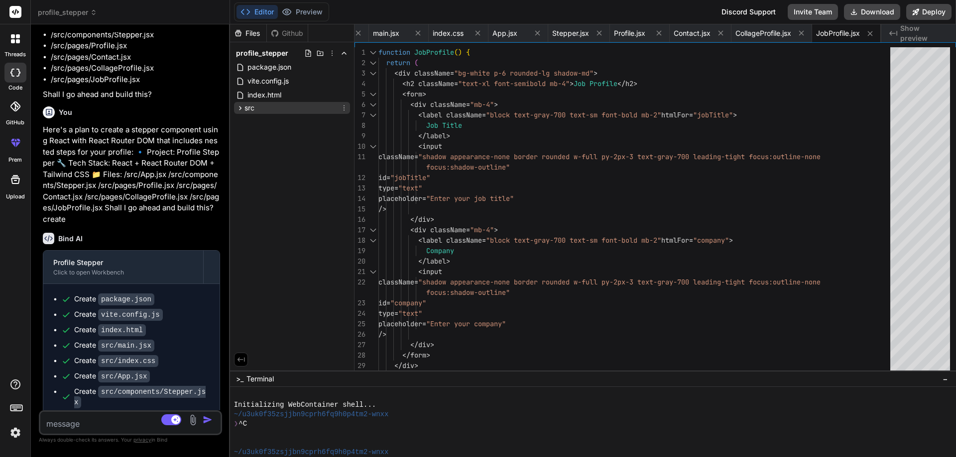
click at [250, 109] on span "src" at bounding box center [249, 108] width 10 height 10
click at [262, 126] on span "main.jsx" at bounding box center [269, 122] width 28 height 12
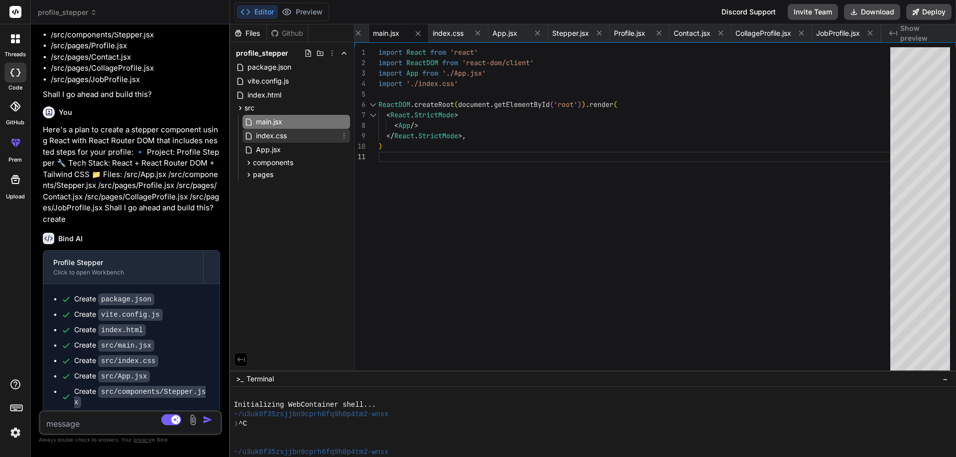
click at [266, 136] on span "index.css" at bounding box center [271, 136] width 33 height 12
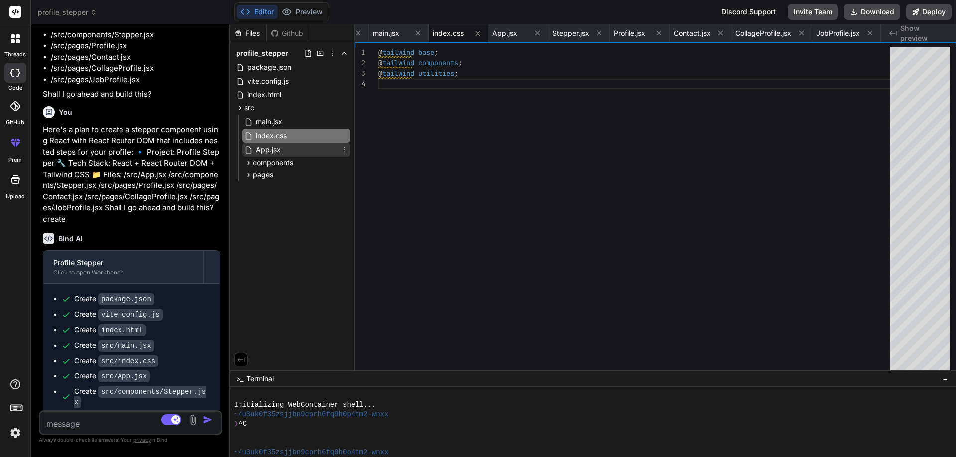
click at [266, 147] on span "App.jsx" at bounding box center [268, 150] width 27 height 12
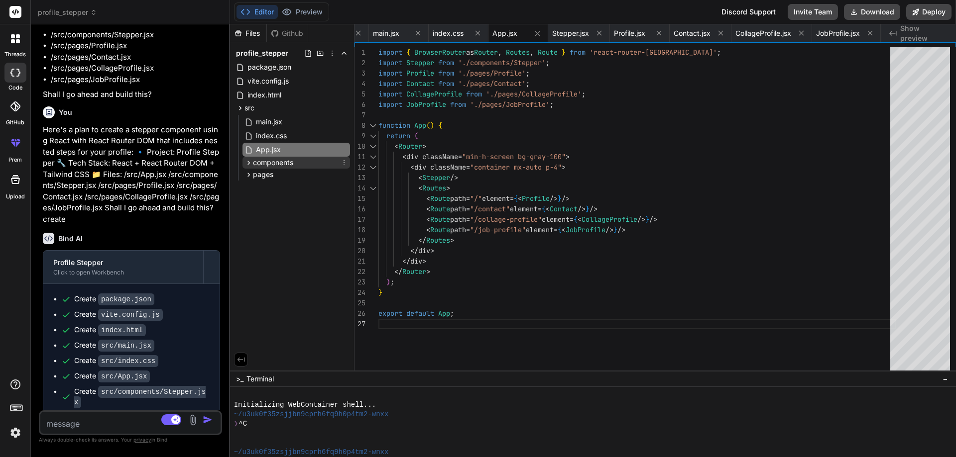
click at [268, 164] on span "components" at bounding box center [273, 163] width 40 height 10
click at [268, 193] on span "pages" at bounding box center [263, 191] width 20 height 10
click at [283, 176] on span "Stepper.jsx" at bounding box center [282, 177] width 39 height 12
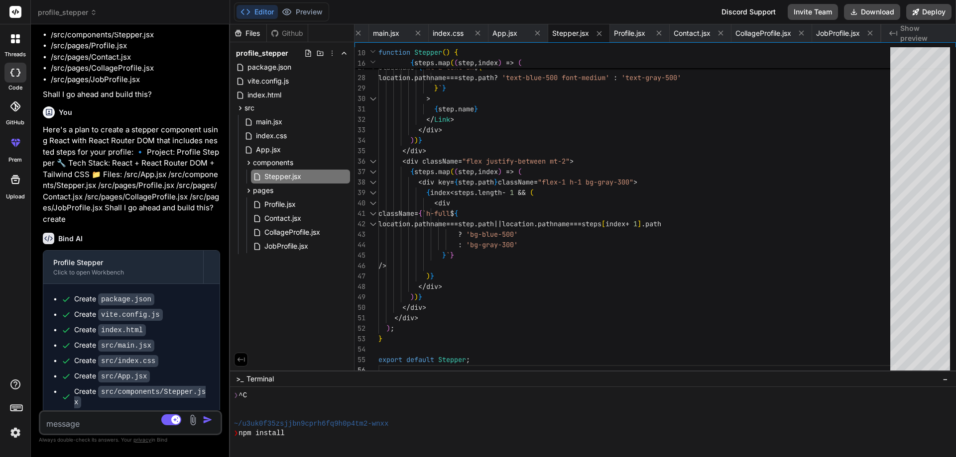
scroll to position [28, 0]
drag, startPoint x: 560, startPoint y: 371, endPoint x: 588, endPoint y: 477, distance: 109.1
click at [588, 457] on html "threads code GitHub prem Upload profile_stepper Created with Pixso. Bind AI Web…" at bounding box center [478, 228] width 956 height 457
click at [277, 204] on span "Profile.jsx" at bounding box center [279, 205] width 33 height 12
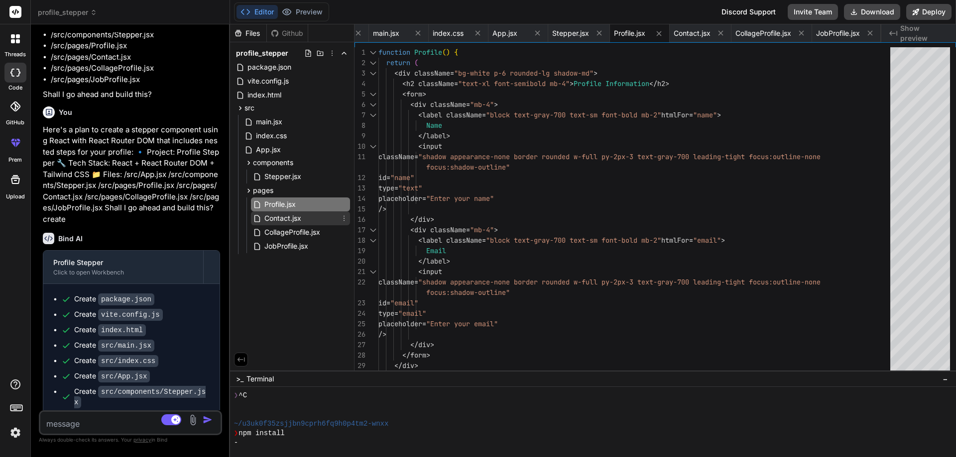
click at [284, 219] on span "Contact.jsx" at bounding box center [282, 219] width 39 height 12
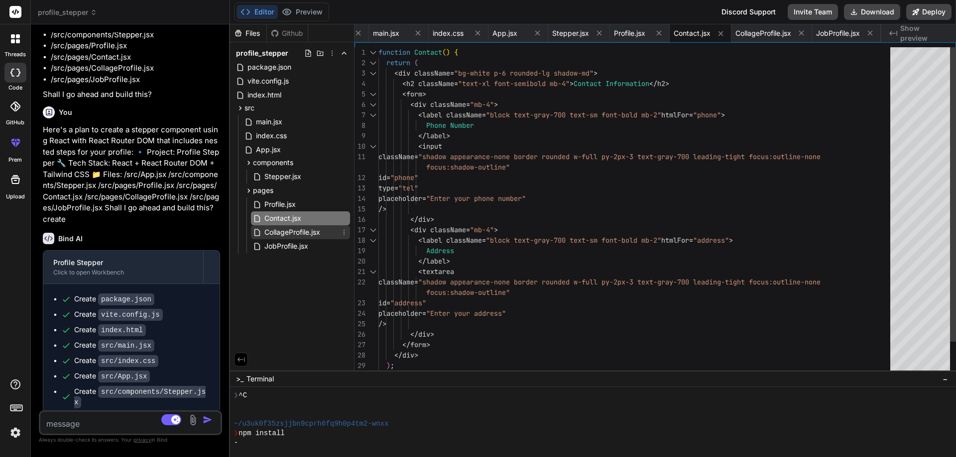
click at [286, 230] on span "CollageProfile.jsx" at bounding box center [292, 232] width 58 height 12
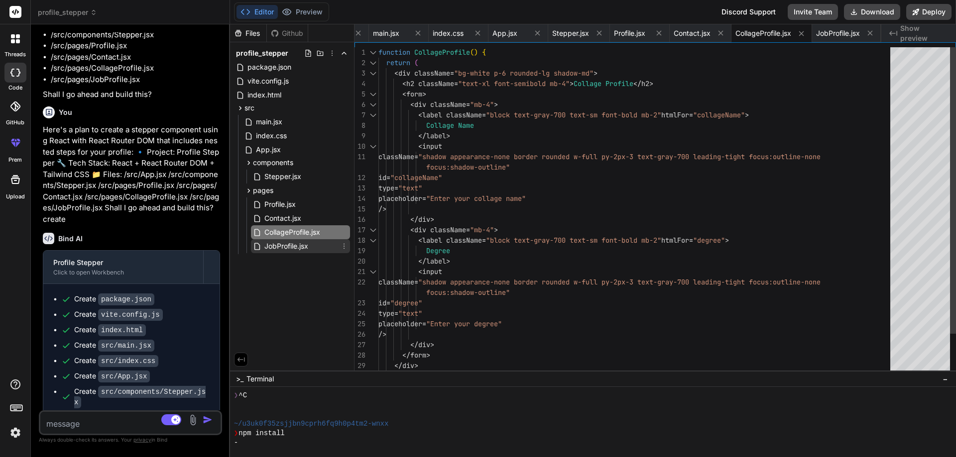
click at [285, 247] on span "JobProfile.jsx" at bounding box center [286, 246] width 46 height 12
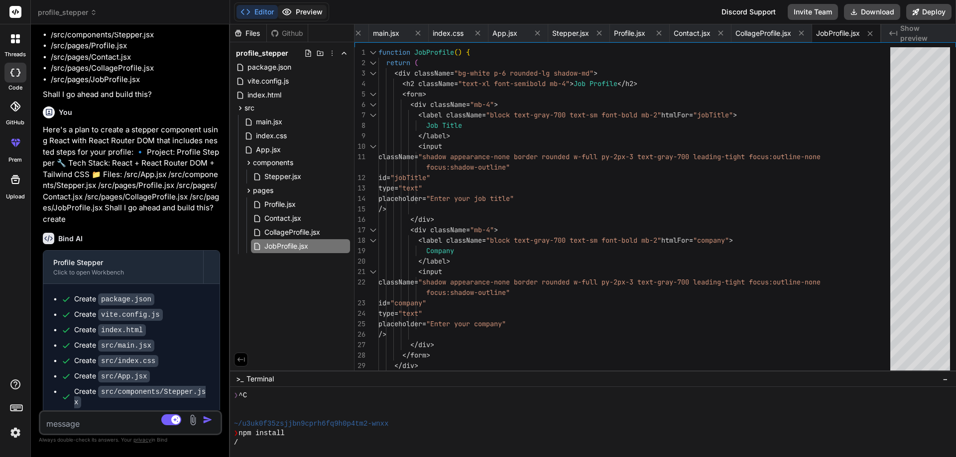
click at [305, 17] on button "Preview" at bounding box center [302, 12] width 49 height 14
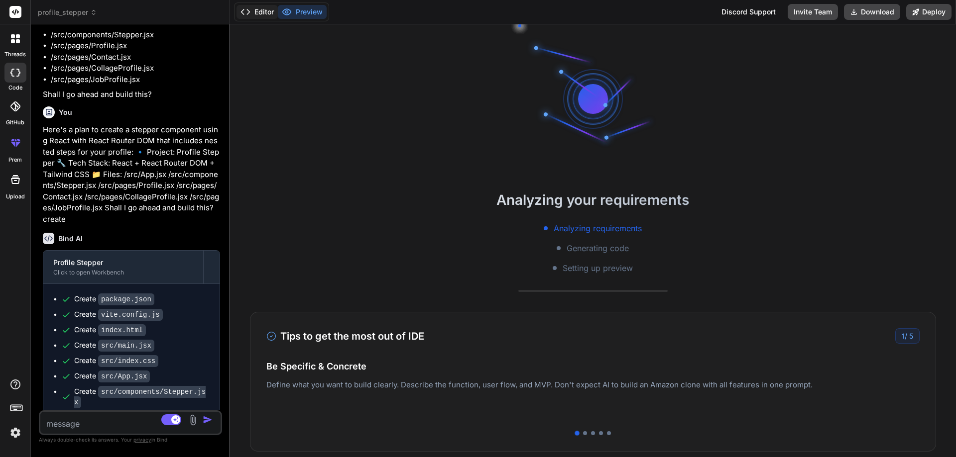
click at [255, 14] on button "Editor" at bounding box center [256, 12] width 41 height 14
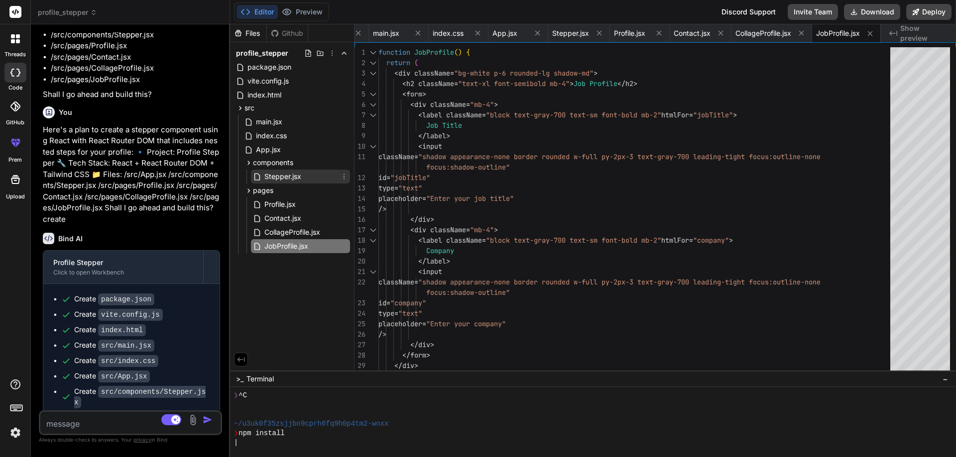
click at [286, 178] on span "Stepper.jsx" at bounding box center [282, 177] width 39 height 12
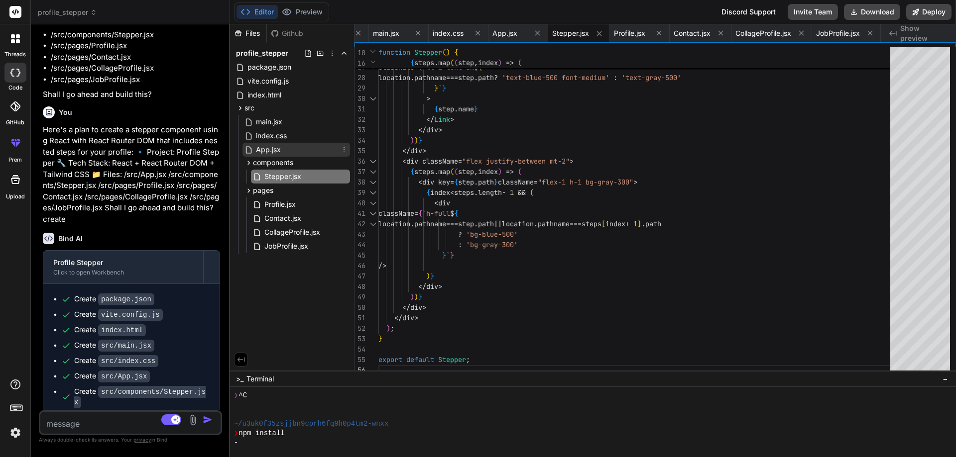
click at [291, 154] on div "App.jsx" at bounding box center [296, 150] width 108 height 14
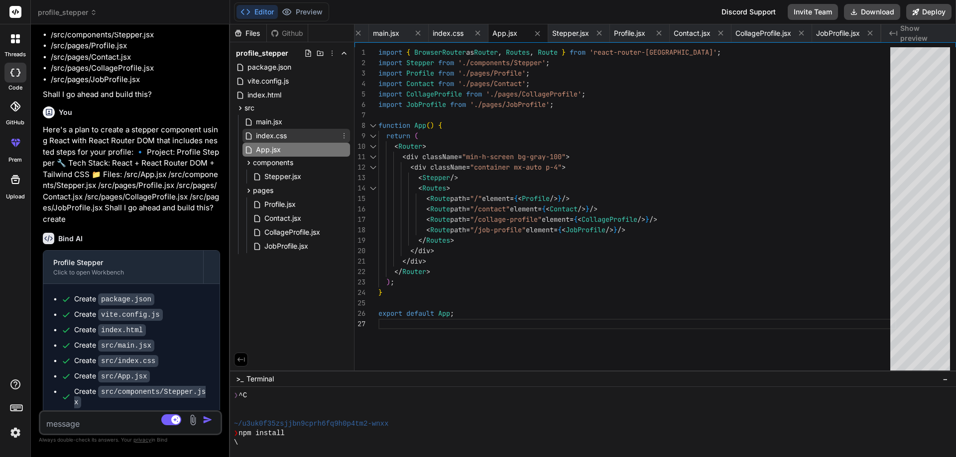
click at [276, 138] on span "index.css" at bounding box center [271, 136] width 33 height 12
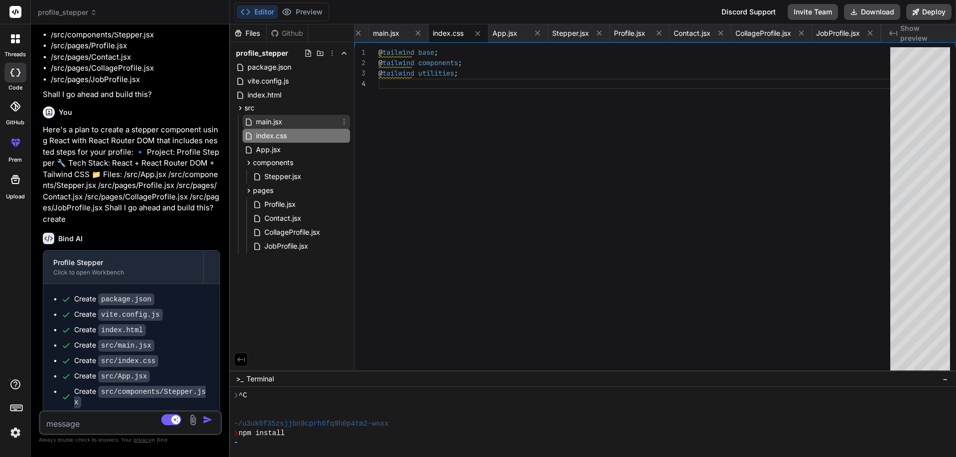
click at [279, 124] on span "main.jsx" at bounding box center [269, 122] width 28 height 12
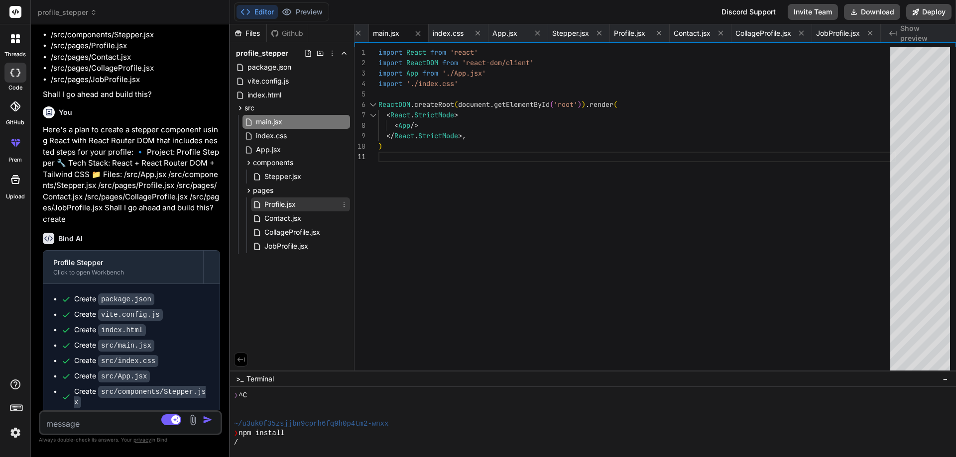
click at [292, 204] on span "Profile.jsx" at bounding box center [279, 205] width 33 height 12
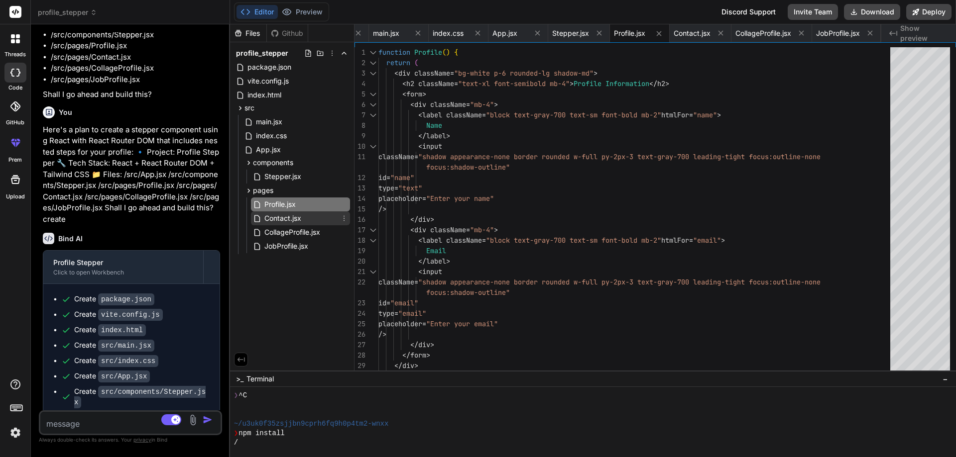
click at [293, 220] on span "Contact.jsx" at bounding box center [282, 219] width 39 height 12
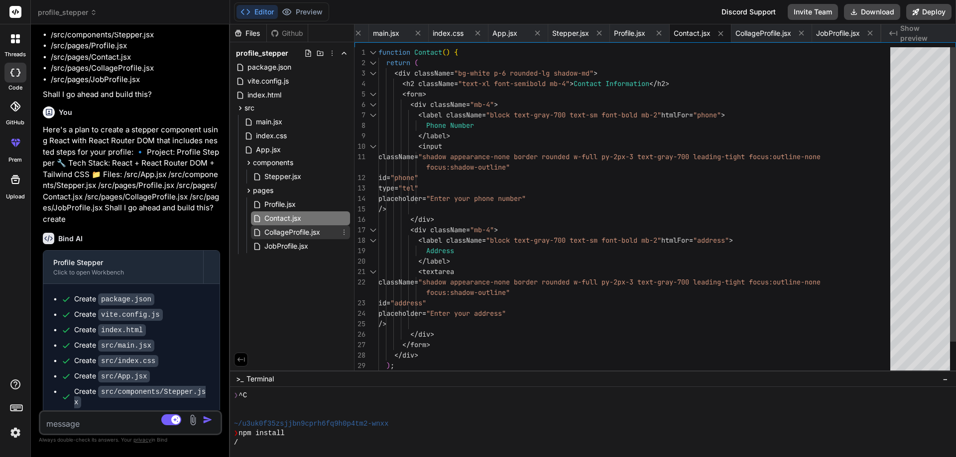
click at [292, 230] on span "CollageProfile.jsx" at bounding box center [292, 232] width 58 height 12
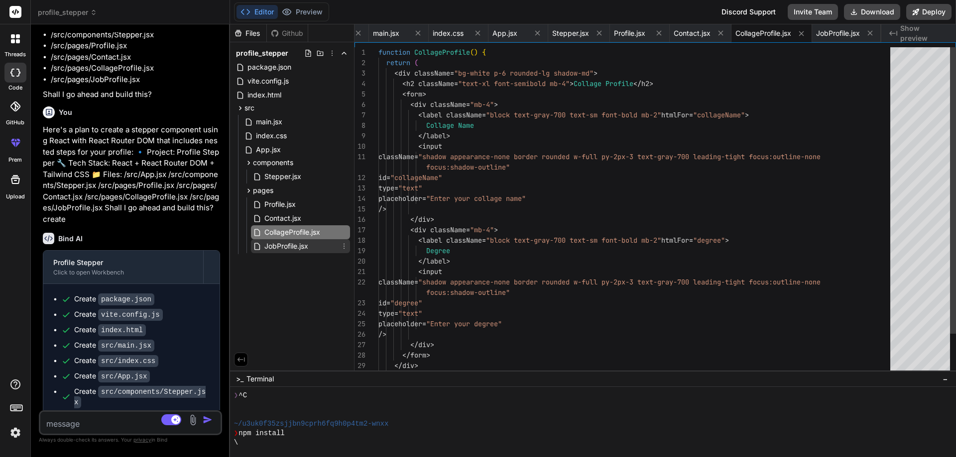
click at [288, 245] on span "JobProfile.jsx" at bounding box center [286, 246] width 46 height 12
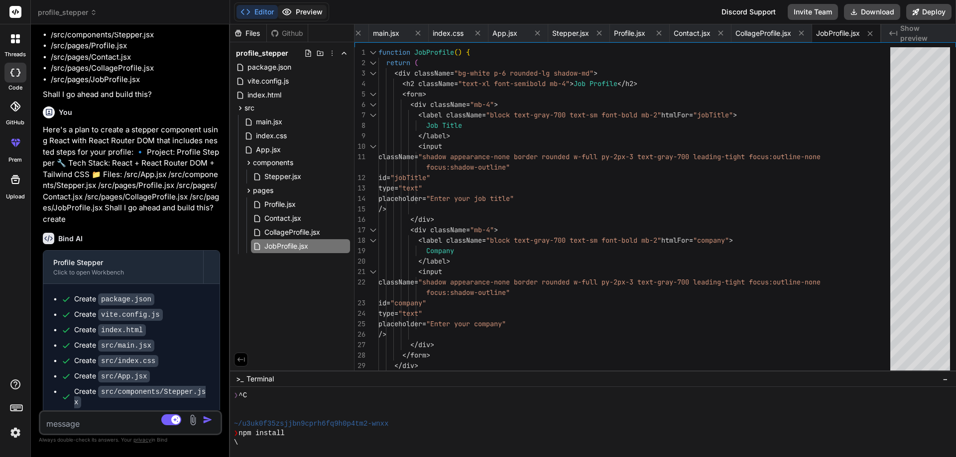
click at [311, 16] on button "Preview" at bounding box center [302, 12] width 49 height 14
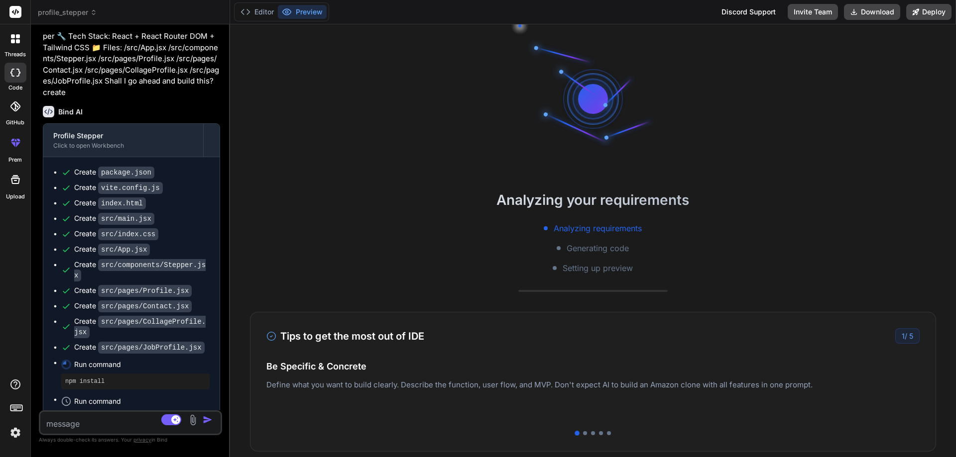
scroll to position [1281, 0]
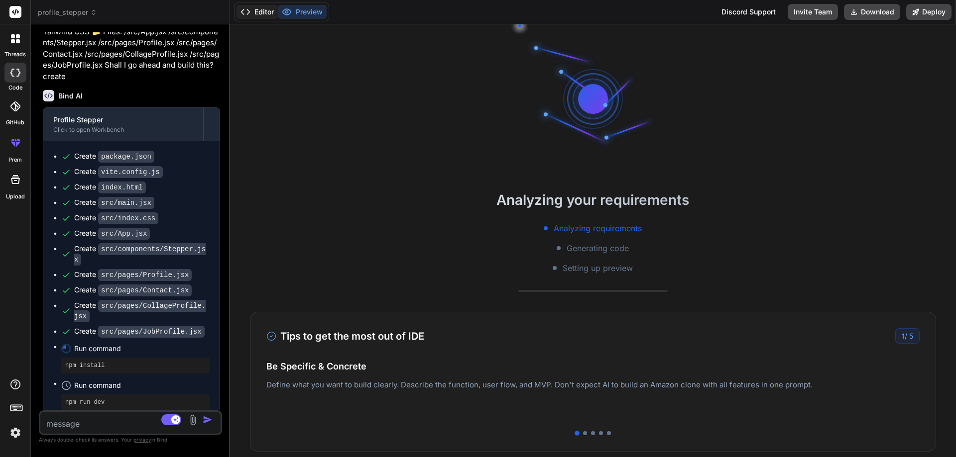
click at [264, 12] on button "Editor" at bounding box center [256, 12] width 41 height 14
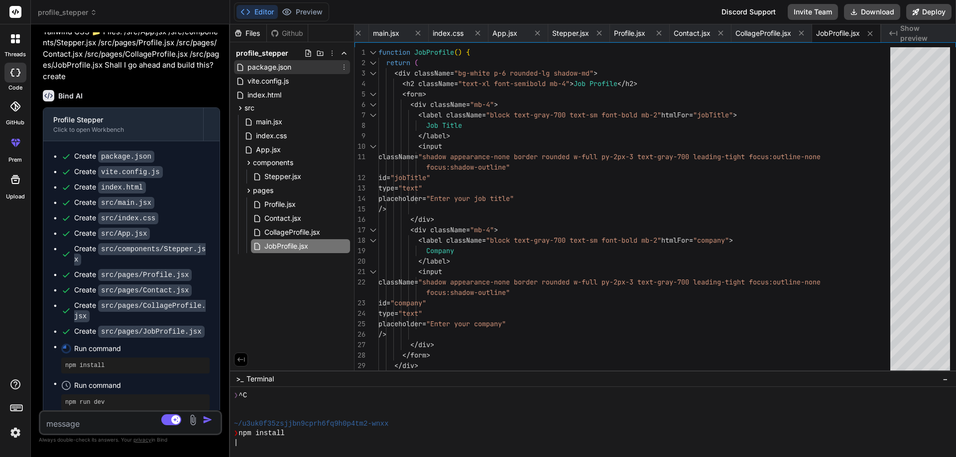
click at [276, 69] on span "package.json" at bounding box center [269, 67] width 46 height 12
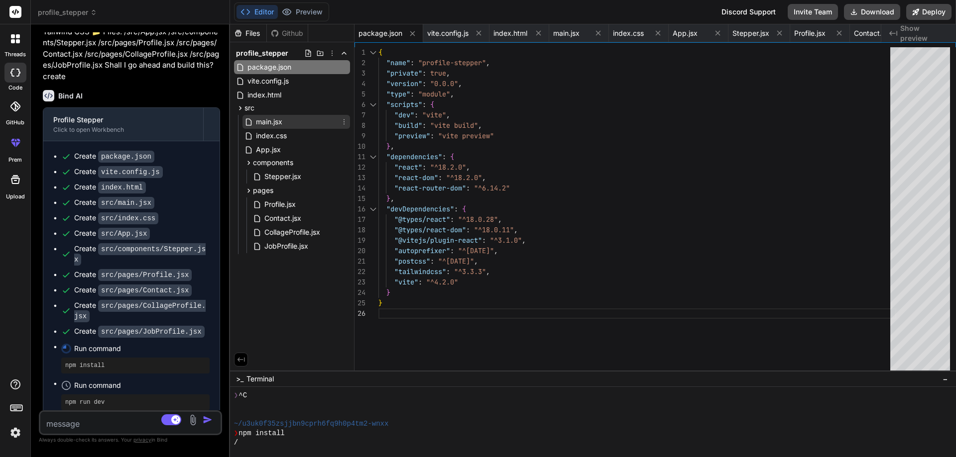
click at [277, 123] on span "main.jsx" at bounding box center [269, 122] width 28 height 12
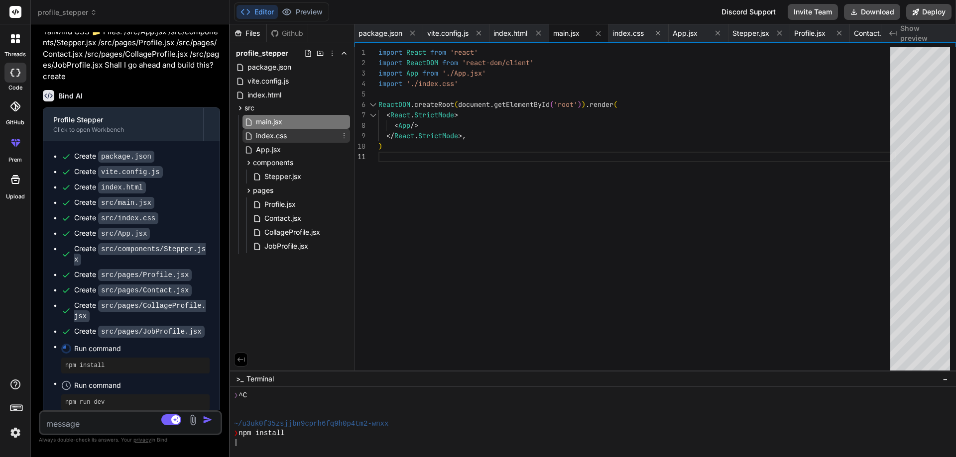
click at [276, 133] on span "index.css" at bounding box center [271, 136] width 33 height 12
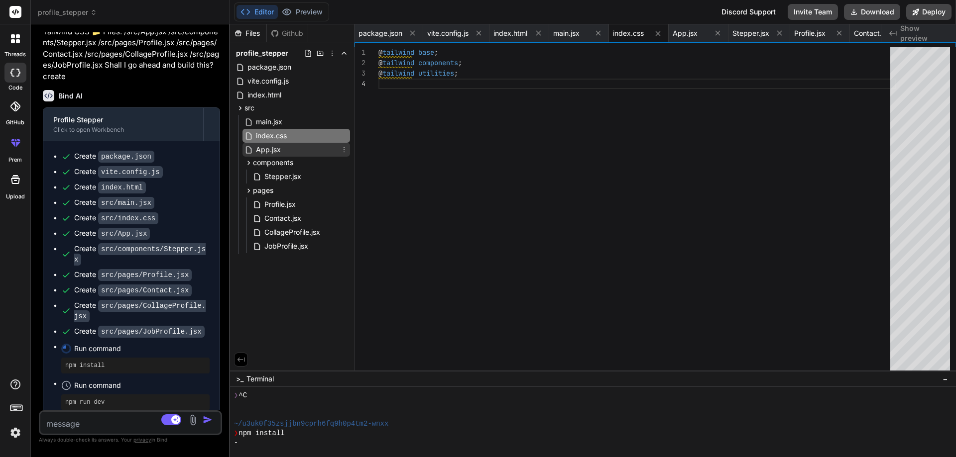
click at [272, 150] on span "App.jsx" at bounding box center [268, 150] width 27 height 12
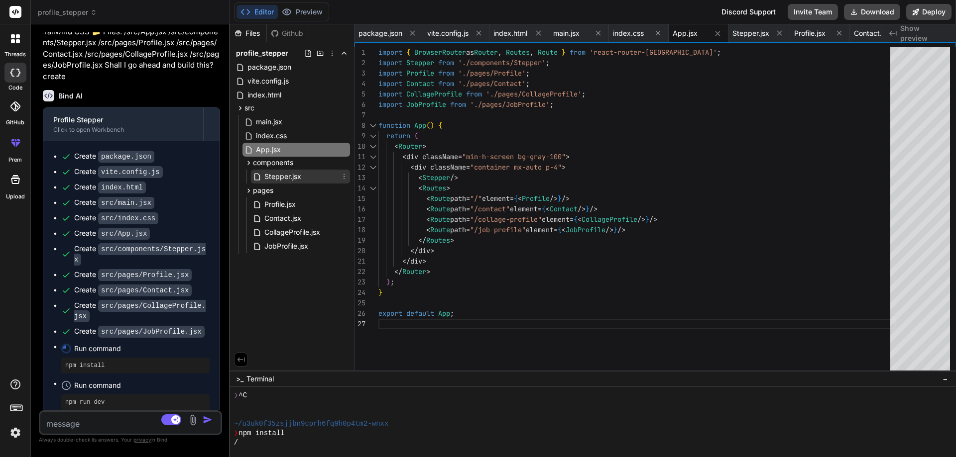
click at [282, 176] on span "Stepper.jsx" at bounding box center [282, 177] width 39 height 12
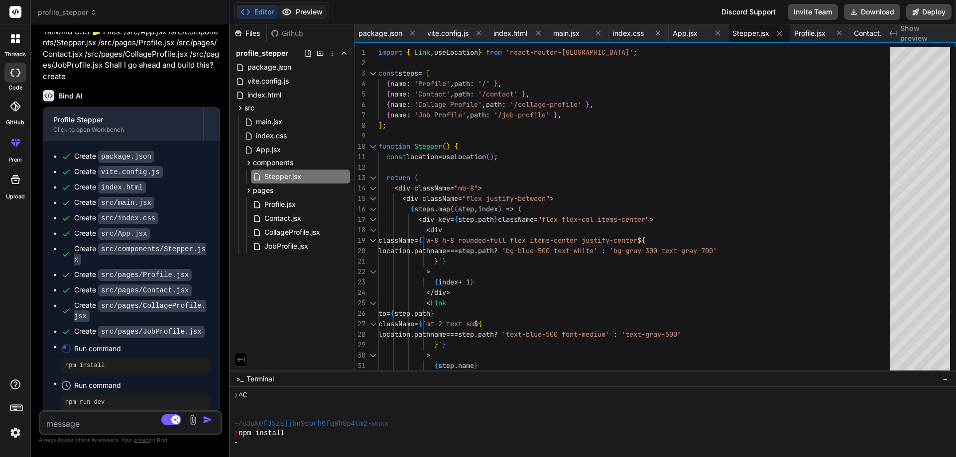
click at [309, 9] on button "Preview" at bounding box center [302, 12] width 49 height 14
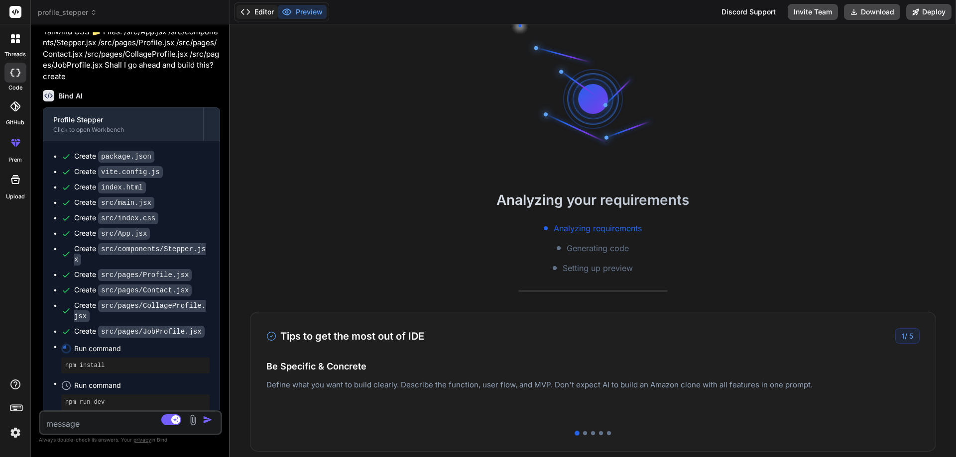
click at [264, 9] on button "Editor" at bounding box center [256, 12] width 41 height 14
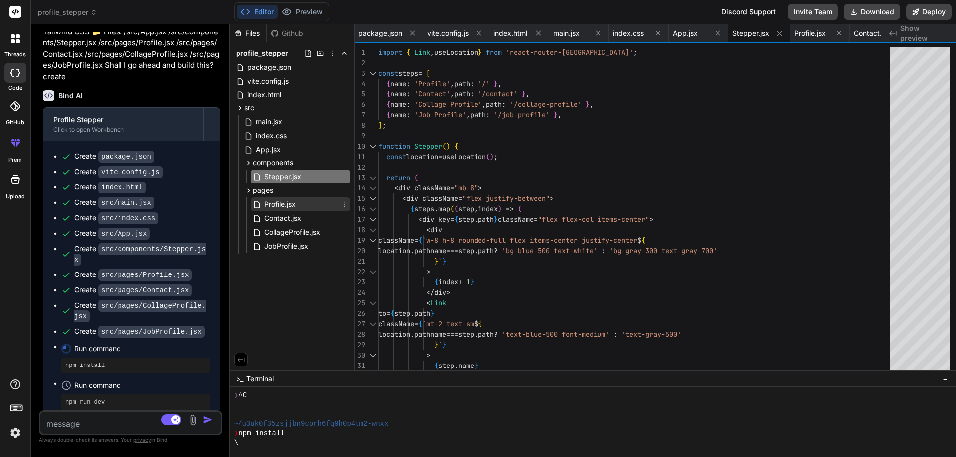
click at [271, 206] on span "Profile.jsx" at bounding box center [279, 205] width 33 height 12
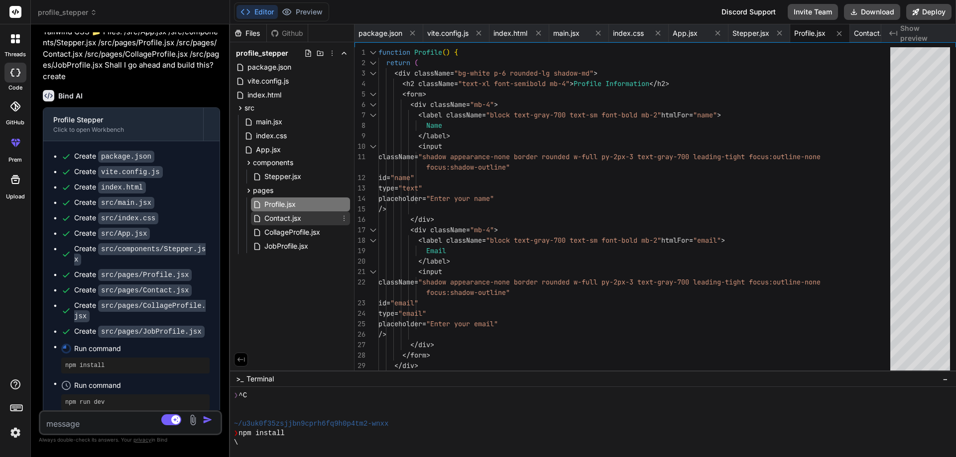
click at [279, 215] on span "Contact.jsx" at bounding box center [282, 219] width 39 height 12
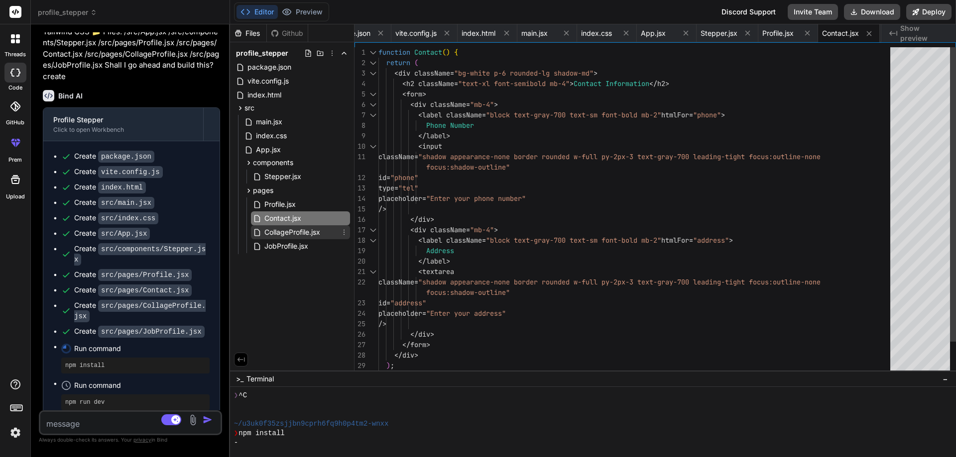
click at [285, 237] on span "CollageProfile.jsx" at bounding box center [292, 232] width 58 height 12
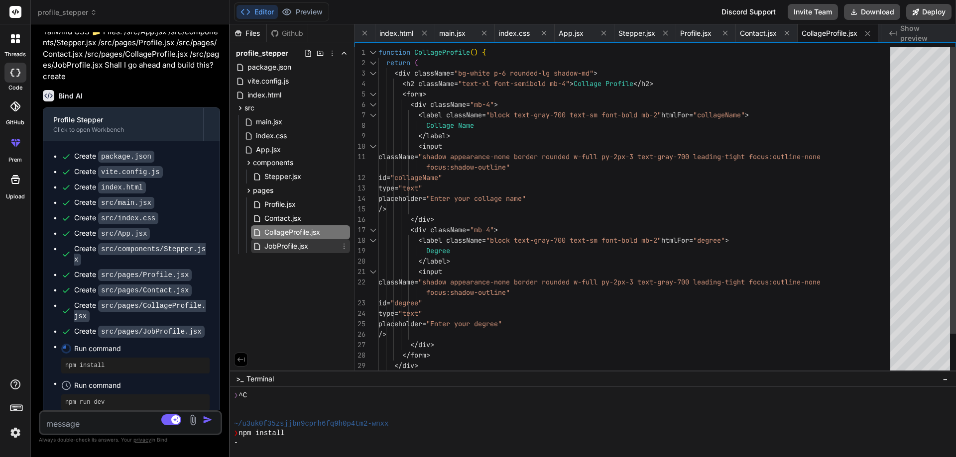
click at [286, 248] on span "JobProfile.jsx" at bounding box center [286, 246] width 46 height 12
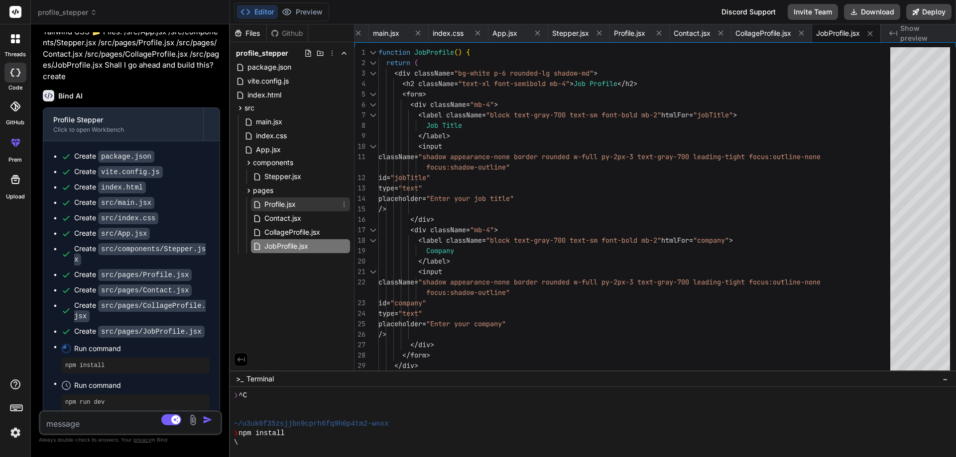
click at [278, 206] on span "Profile.jsx" at bounding box center [279, 205] width 33 height 12
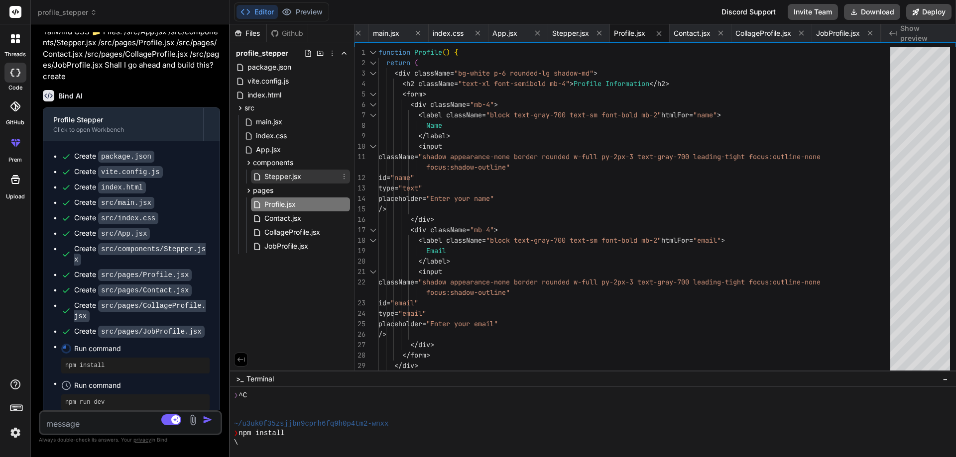
click at [282, 176] on span "Stepper.jsx" at bounding box center [282, 177] width 39 height 12
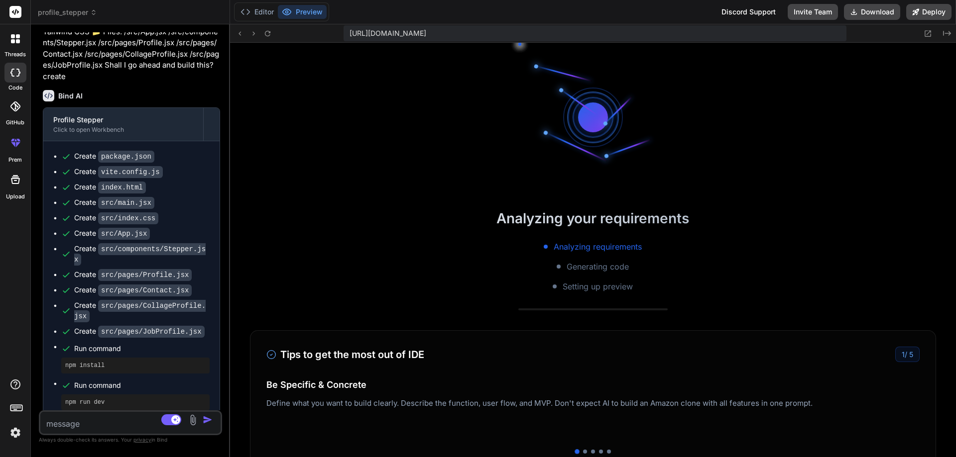
scroll to position [293, 0]
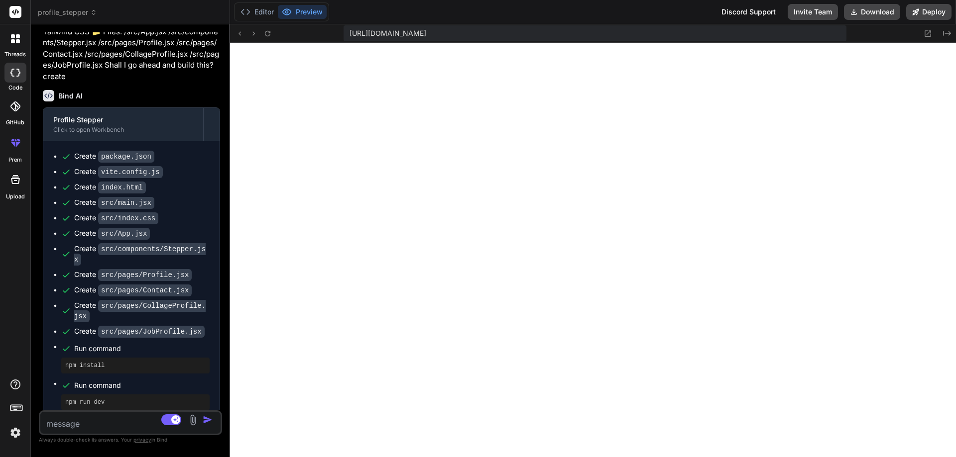
click at [79, 418] on textarea at bounding box center [115, 421] width 150 height 18
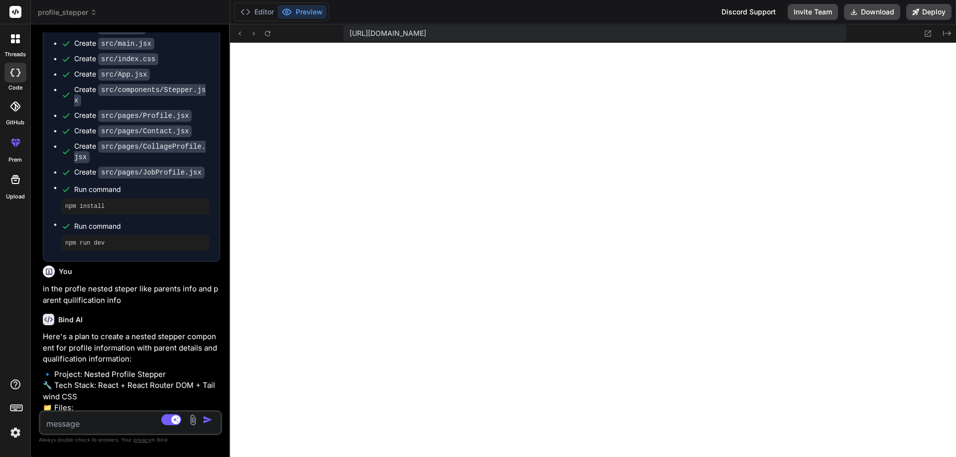
scroll to position [1486, 0]
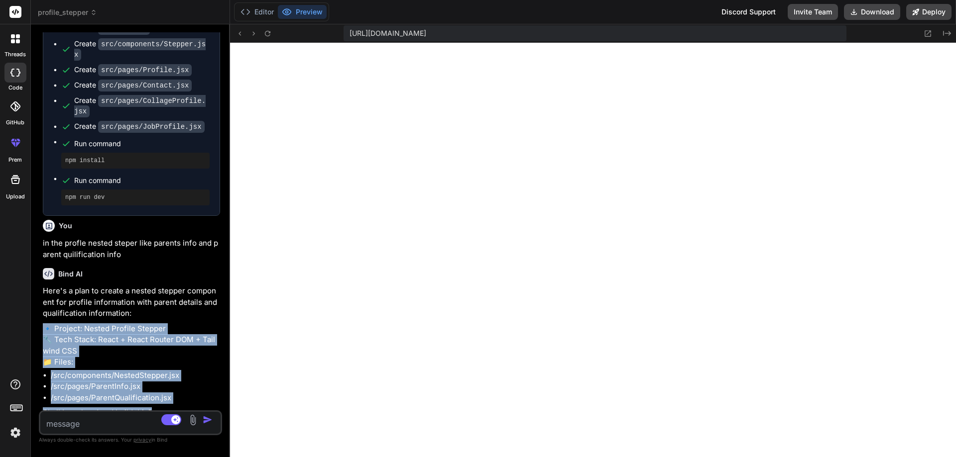
drag, startPoint x: 156, startPoint y: 402, endPoint x: 42, endPoint y: 321, distance: 139.8
click at [42, 321] on div "You hello Bind AI Hello! How can I assist you [DATE]? You He did well on "IPBTe…" at bounding box center [131, 221] width 181 height 378
click at [141, 357] on p "🔹 Project: Nested Profile Stepper 🔧 Tech Stack: React + React Router DOM + Tail…" at bounding box center [131, 346] width 177 height 45
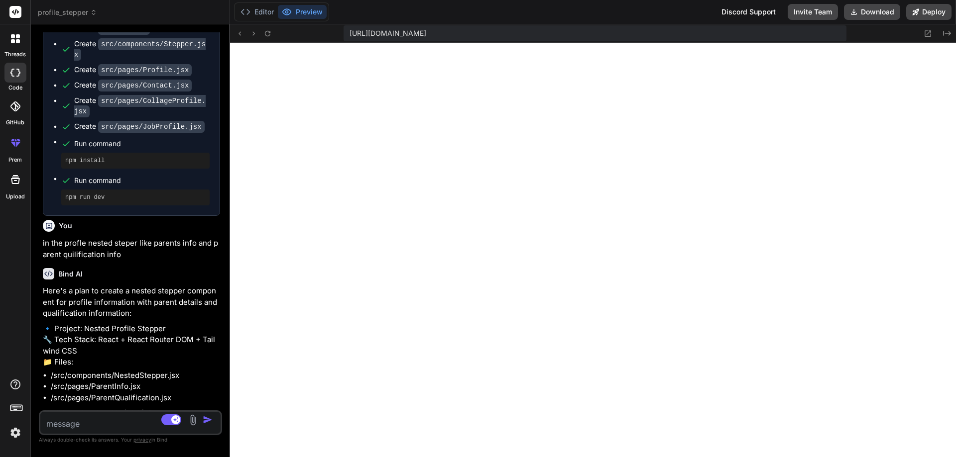
click at [97, 419] on textarea at bounding box center [115, 421] width 150 height 18
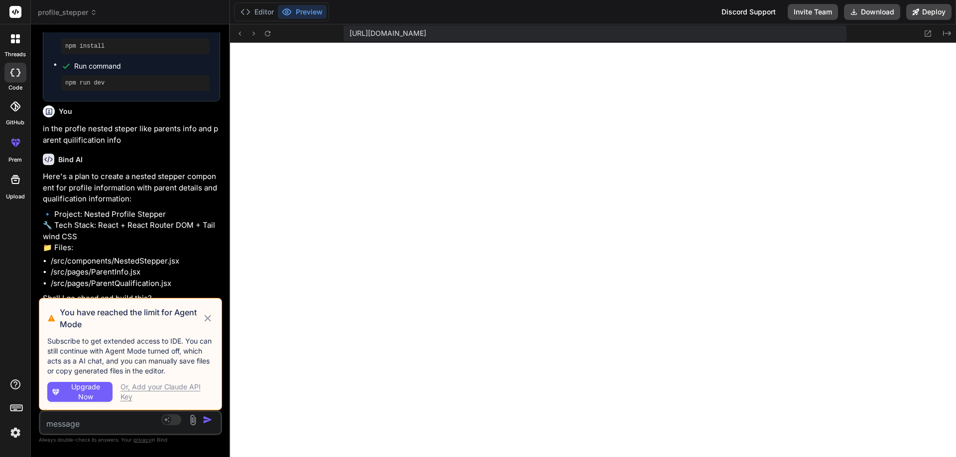
click at [206, 318] on icon at bounding box center [207, 319] width 11 height 12
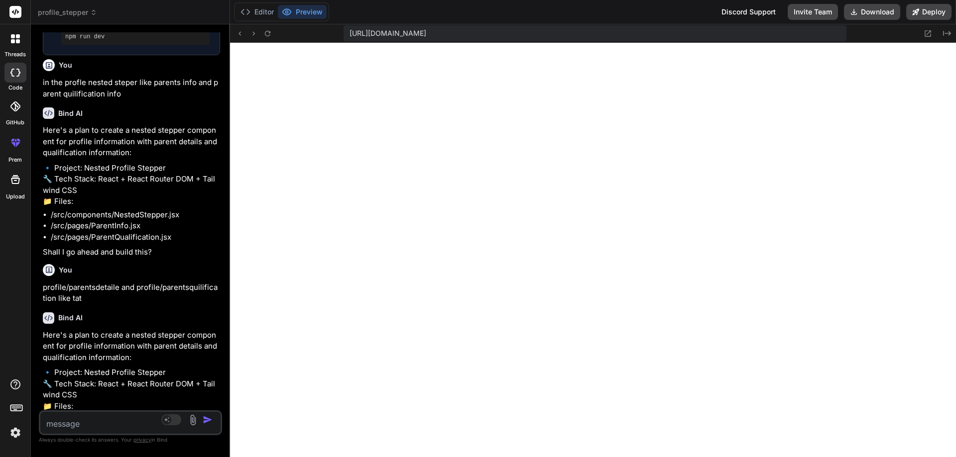
scroll to position [1691, 0]
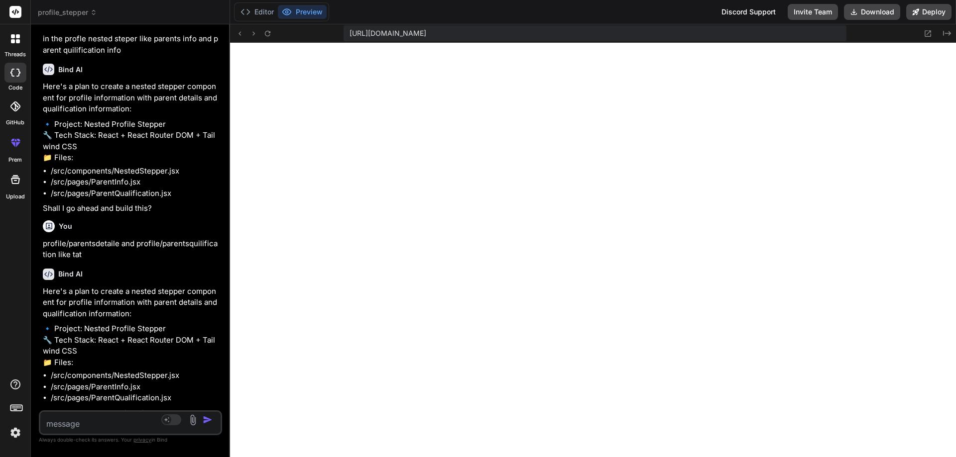
click at [208, 419] on img "button" at bounding box center [208, 420] width 10 height 10
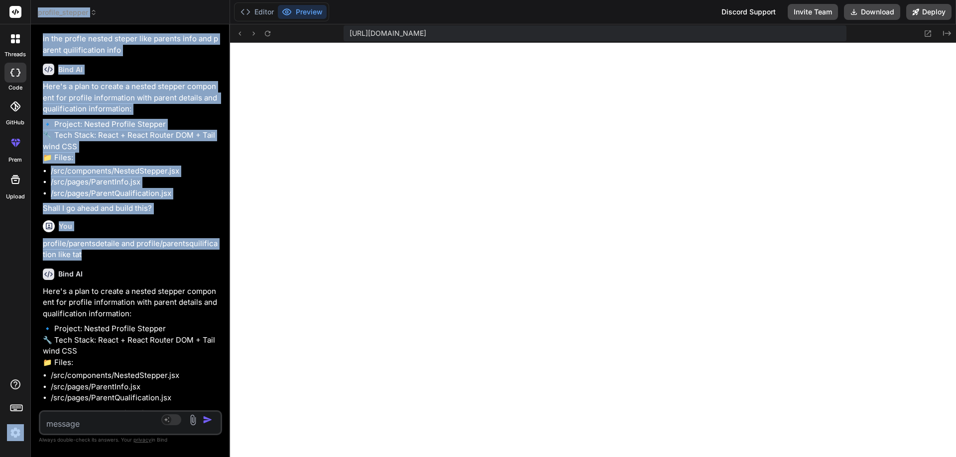
drag, startPoint x: 83, startPoint y: 247, endPoint x: 23, endPoint y: 227, distance: 63.3
click at [23, 227] on div "threads code GitHub prem Upload profile_stepper Created with Pixso. Bind AI Web…" at bounding box center [478, 228] width 956 height 457
click at [78, 246] on p "profile/parentsdetaile and profile/parentsquilification like tat" at bounding box center [131, 249] width 177 height 22
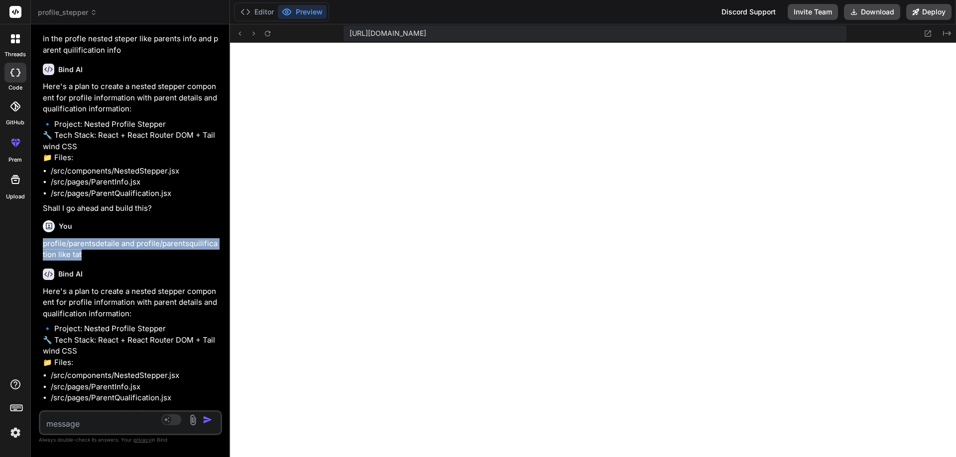
drag, startPoint x: 84, startPoint y: 245, endPoint x: 37, endPoint y: 236, distance: 47.6
click at [37, 236] on div "Bind AI Web Search Created with Pixso. Code Generator You hello Bind AI Hello! …" at bounding box center [130, 240] width 199 height 433
copy p "profile/parentsdetaile and profile/parentsquilification like tat"
click at [79, 423] on textarea at bounding box center [115, 421] width 150 height 18
paste textarea "profile/parentsdetaile and profile/parentsquilification like tat"
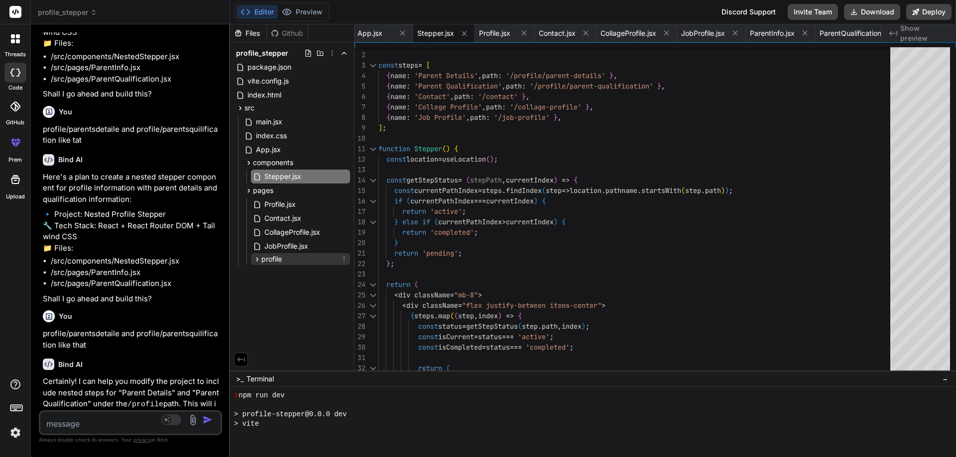
scroll to position [511, 0]
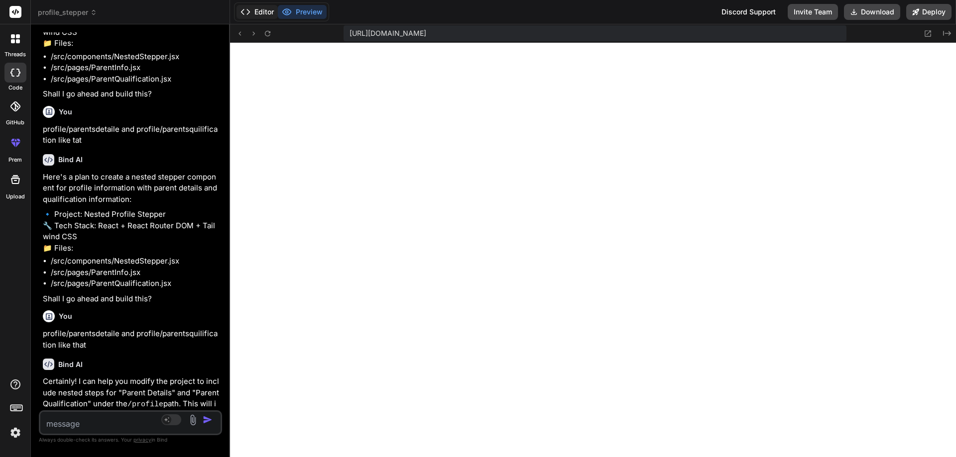
click at [263, 13] on button "Editor" at bounding box center [256, 12] width 41 height 14
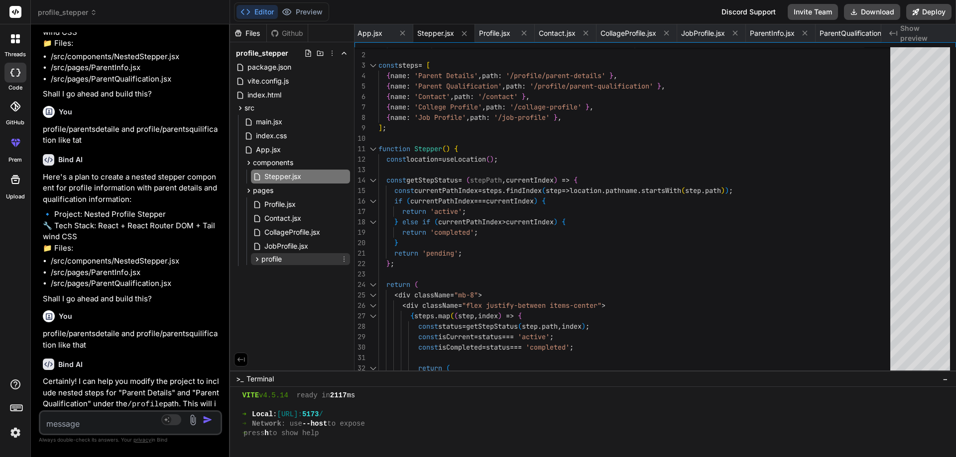
click at [262, 259] on span "profile" at bounding box center [271, 259] width 20 height 10
click at [289, 275] on span "ParentInfo.jsx" at bounding box center [295, 273] width 47 height 12
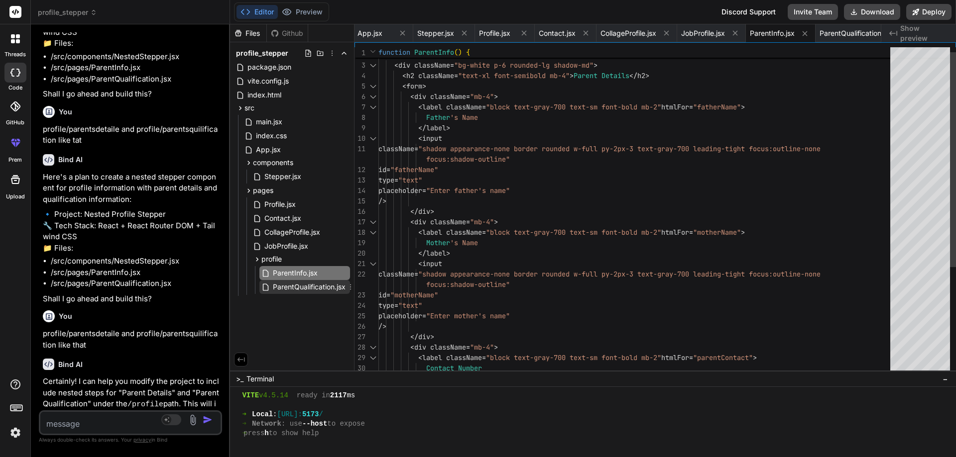
click at [300, 288] on span "ParentQualification.jsx" at bounding box center [309, 287] width 75 height 12
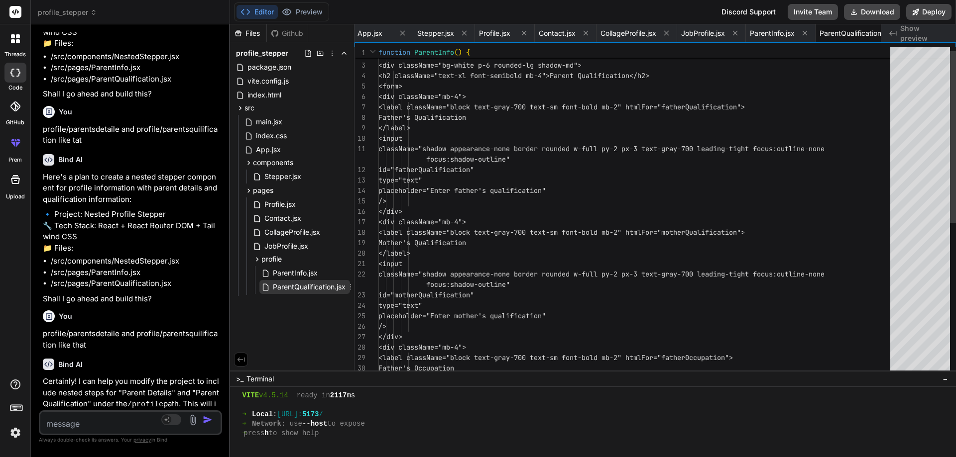
scroll to position [0, 352]
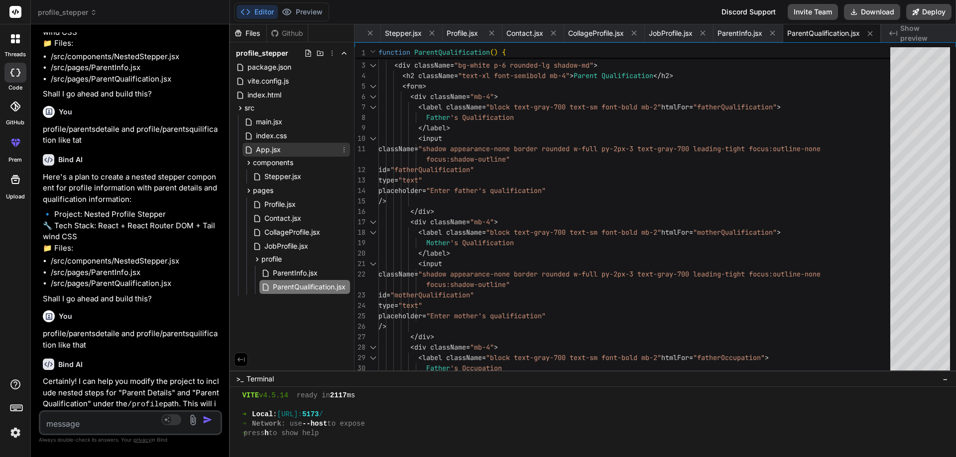
click at [270, 147] on span "App.jsx" at bounding box center [268, 150] width 27 height 12
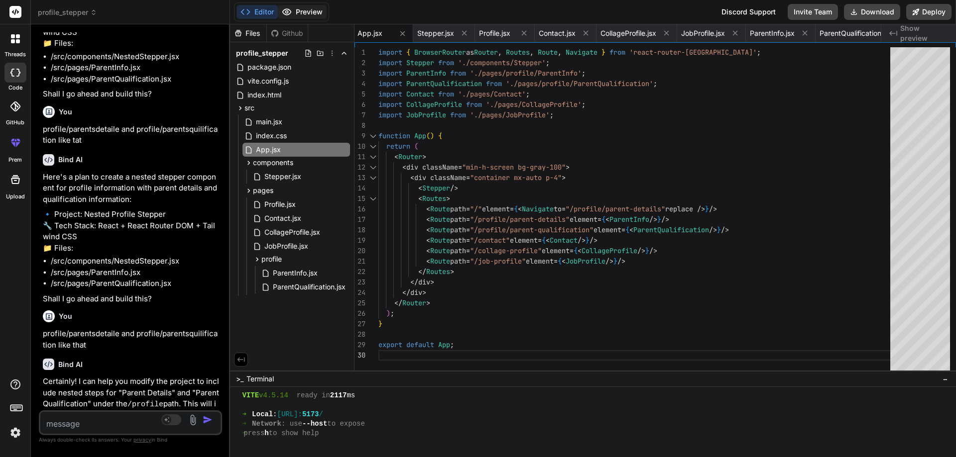
click at [308, 8] on button "Preview" at bounding box center [302, 12] width 49 height 14
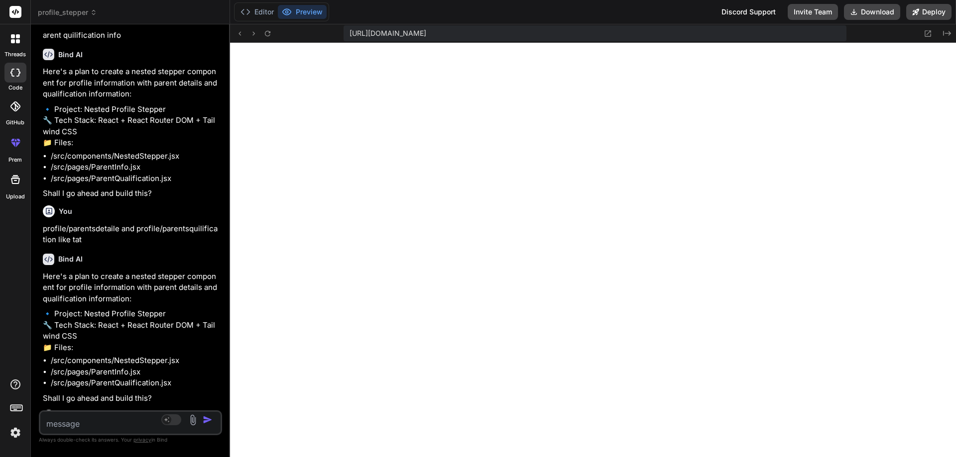
scroll to position [1457, 0]
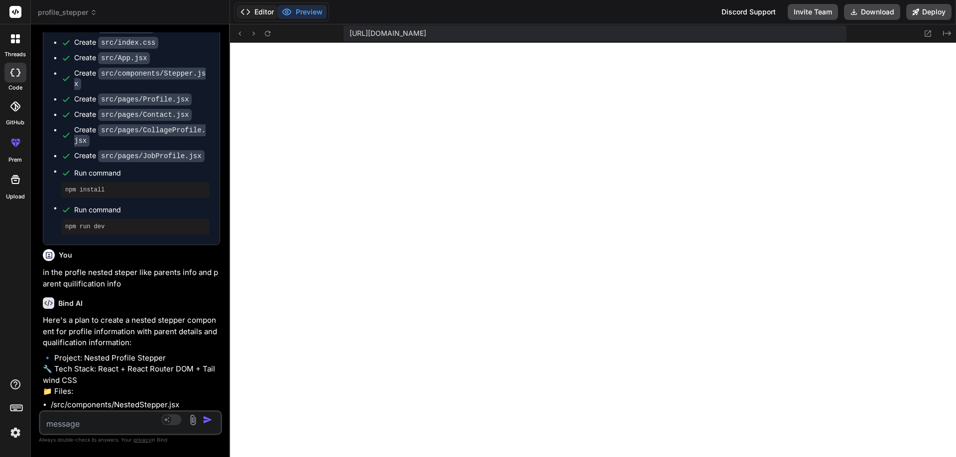
click at [258, 14] on button "Editor" at bounding box center [256, 12] width 41 height 14
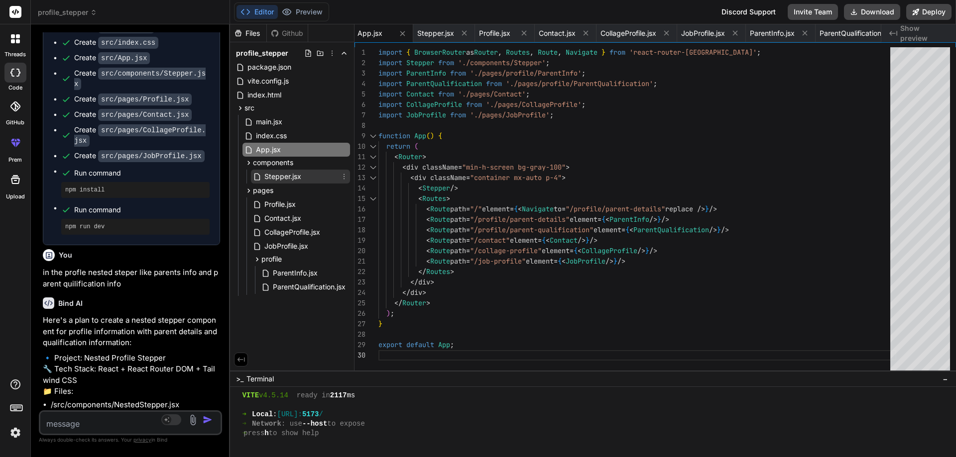
click at [286, 177] on span "Stepper.jsx" at bounding box center [282, 177] width 39 height 12
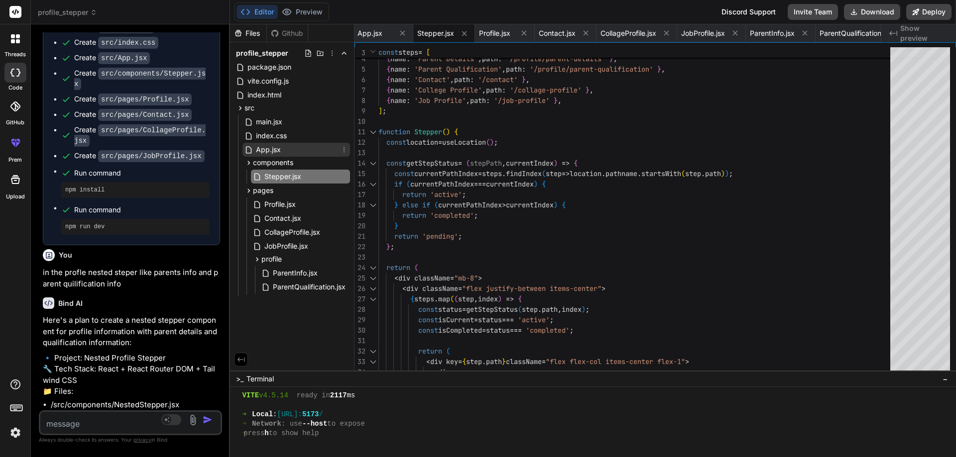
click at [278, 154] on span "App.jsx" at bounding box center [268, 150] width 27 height 12
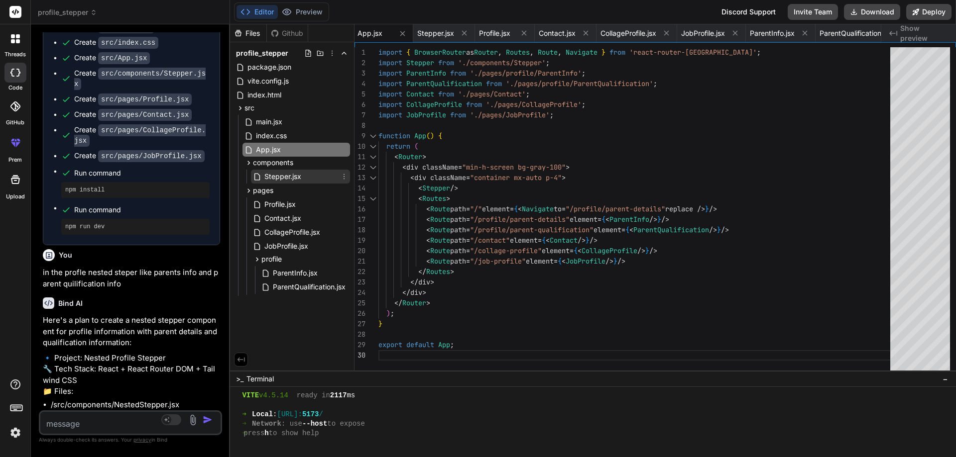
click at [273, 179] on span "Stepper.jsx" at bounding box center [282, 177] width 39 height 12
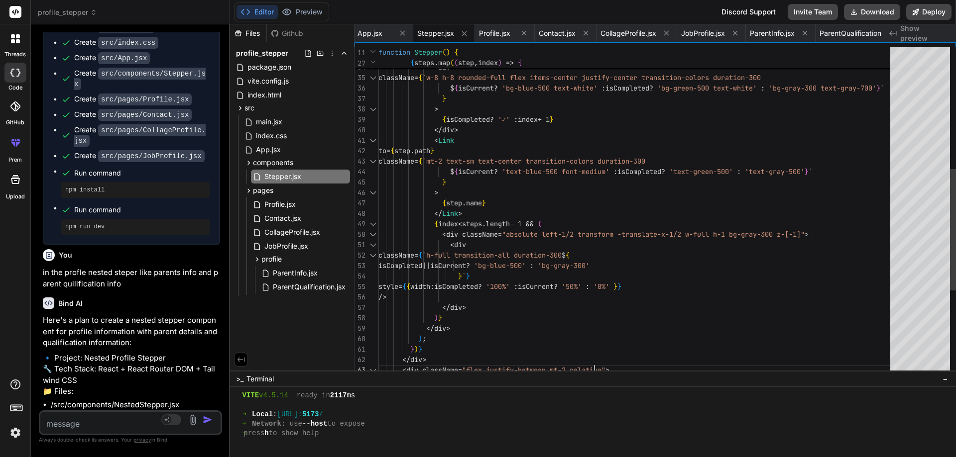
scroll to position [0, 0]
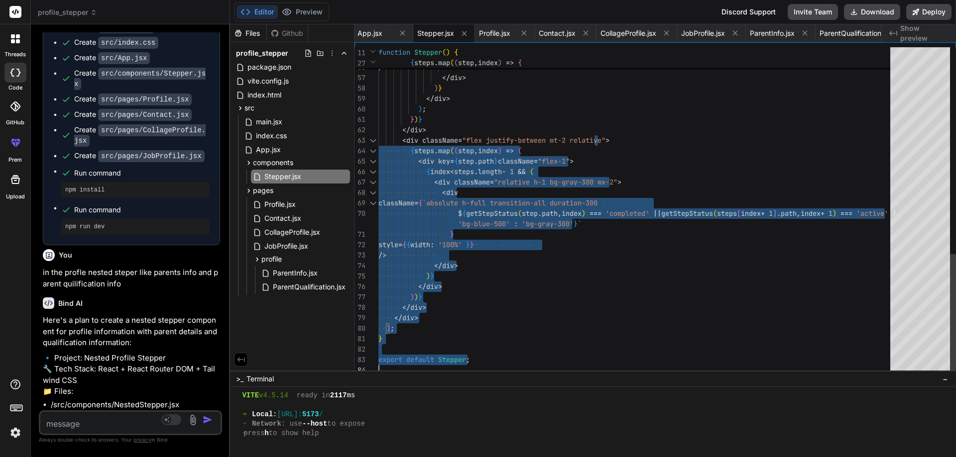
drag, startPoint x: 620, startPoint y: 370, endPoint x: 636, endPoint y: 422, distance: 54.0
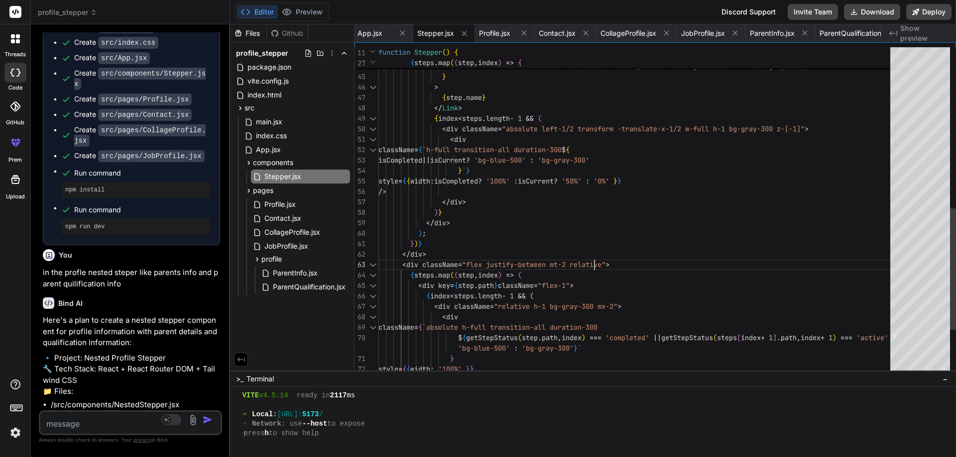
click at [644, 258] on div "} ` } style = { { width : isCompleted ? '100%' : isCurrent ? '50%' : '0%' } } /…" at bounding box center [637, 56] width 518 height 888
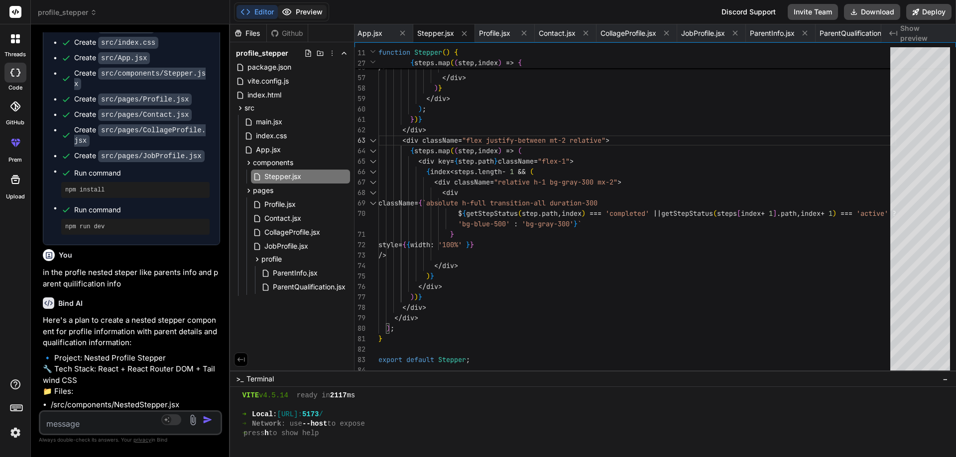
click at [301, 14] on button "Preview" at bounding box center [302, 12] width 49 height 14
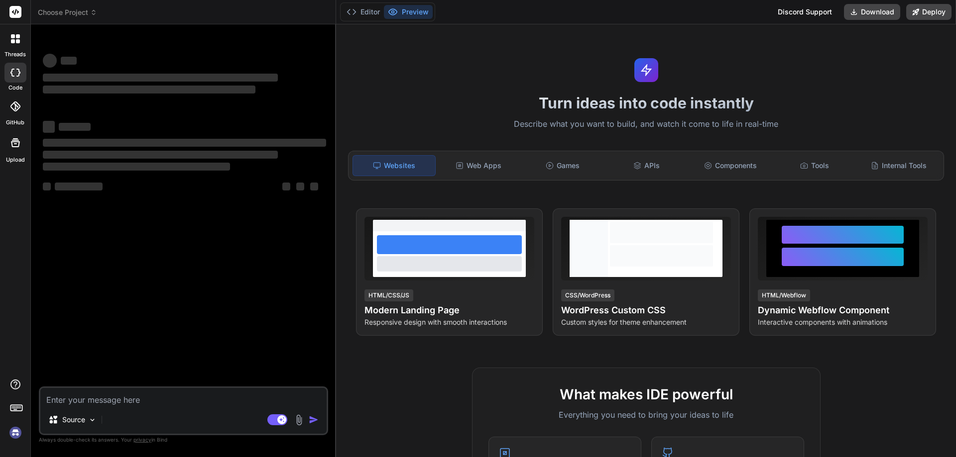
click at [19, 433] on img at bounding box center [15, 433] width 17 height 17
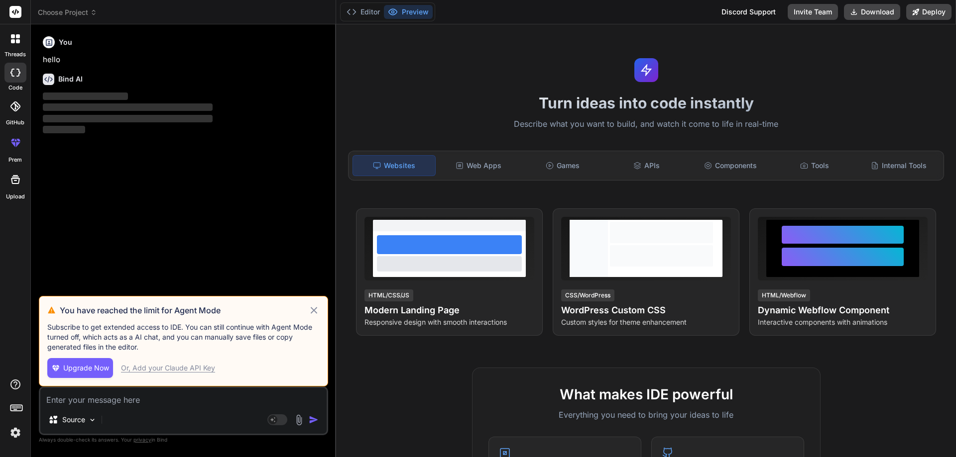
click at [312, 309] on icon at bounding box center [314, 310] width 6 height 6
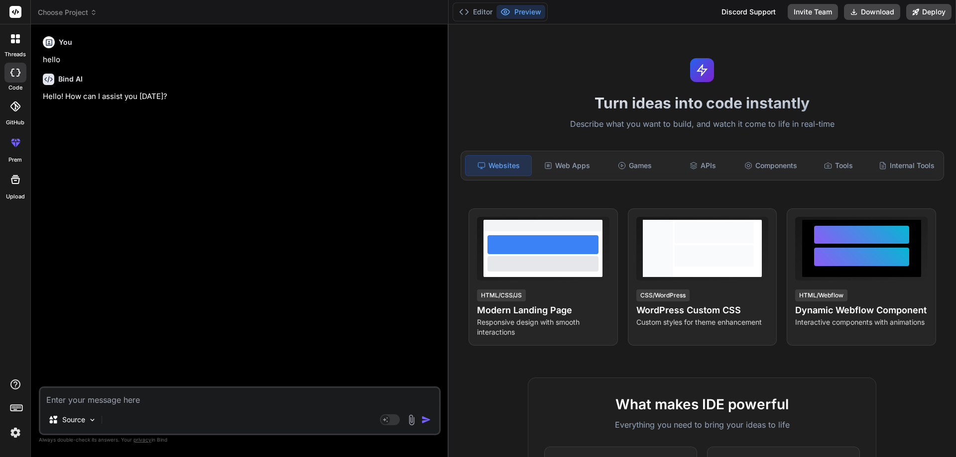
drag, startPoint x: 335, startPoint y: 273, endPoint x: 452, endPoint y: 262, distance: 118.0
click at [442, 271] on div "Bind AI Web Search Created with Pixso. Code Generator You hello Bind AI Hello! …" at bounding box center [240, 240] width 418 height 433
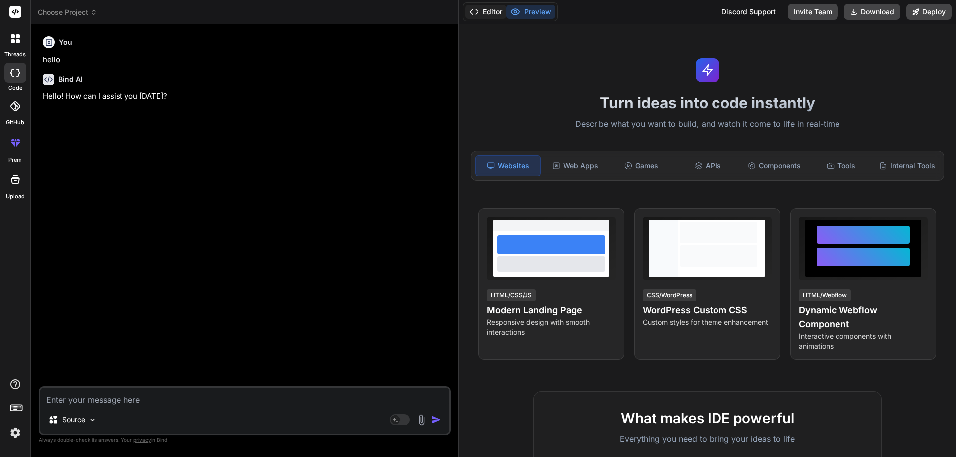
click at [496, 13] on button "Editor" at bounding box center [485, 12] width 41 height 14
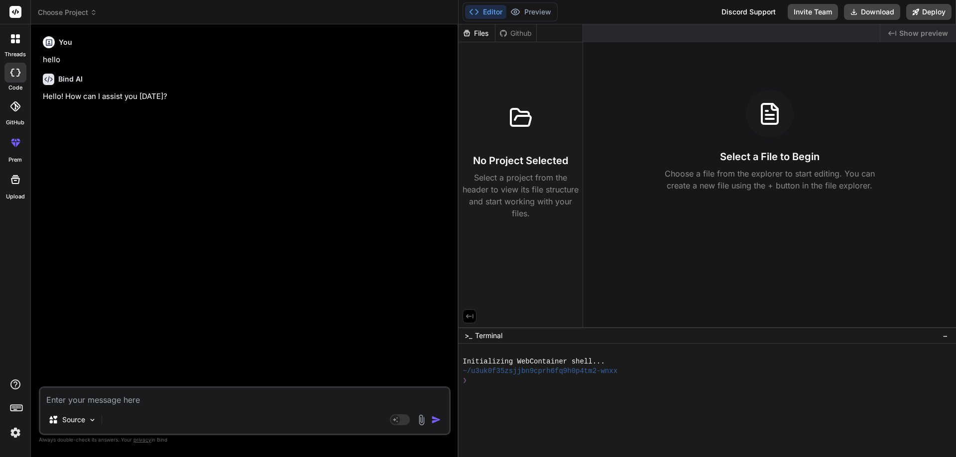
click at [17, 53] on label "threads" at bounding box center [14, 54] width 21 height 8
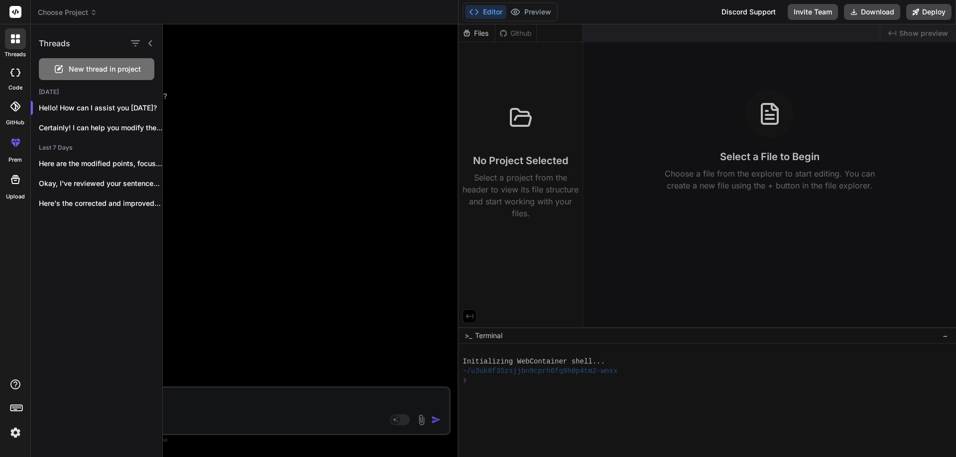
click at [17, 53] on label "threads" at bounding box center [14, 54] width 21 height 8
click at [15, 75] on icon at bounding box center [15, 73] width 10 height 8
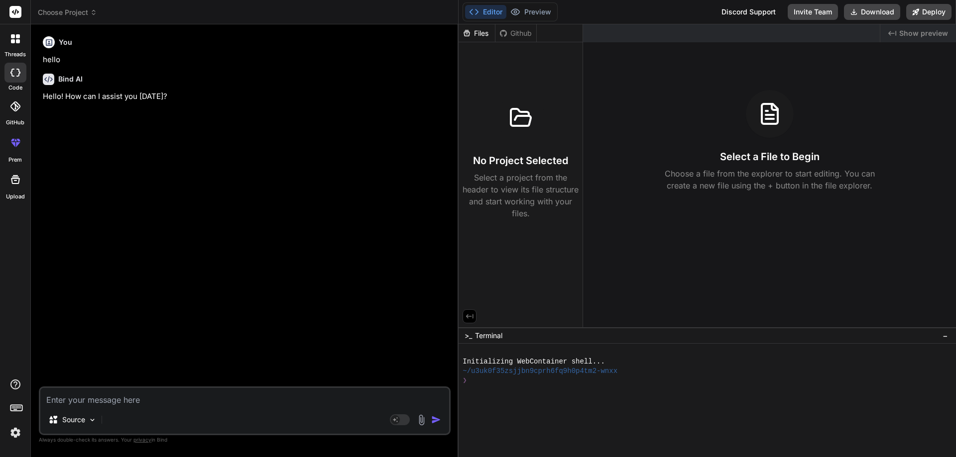
click at [15, 75] on icon at bounding box center [15, 73] width 10 height 8
click at [18, 48] on div at bounding box center [15, 38] width 21 height 21
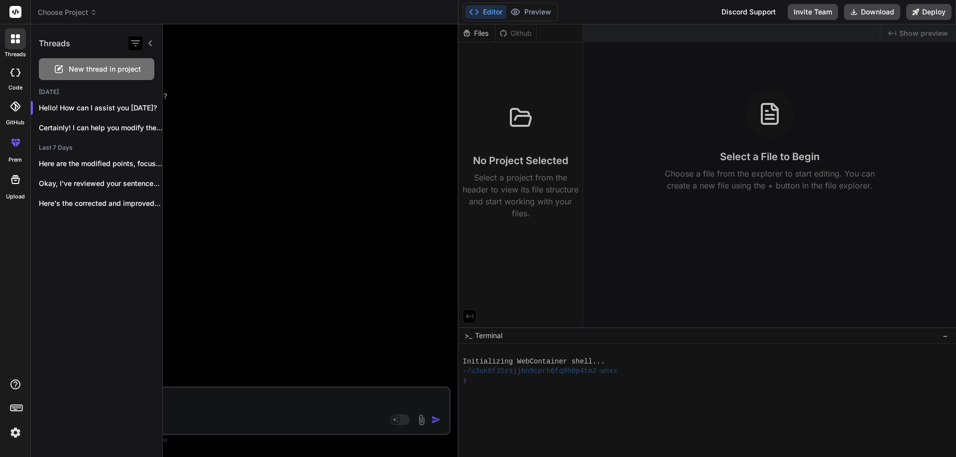
click at [139, 45] on icon "button" at bounding box center [135, 43] width 12 height 12
click at [15, 9] on rect at bounding box center [15, 12] width 12 height 12
click at [12, 47] on div at bounding box center [15, 38] width 21 height 21
click at [13, 72] on icon at bounding box center [15, 73] width 10 height 8
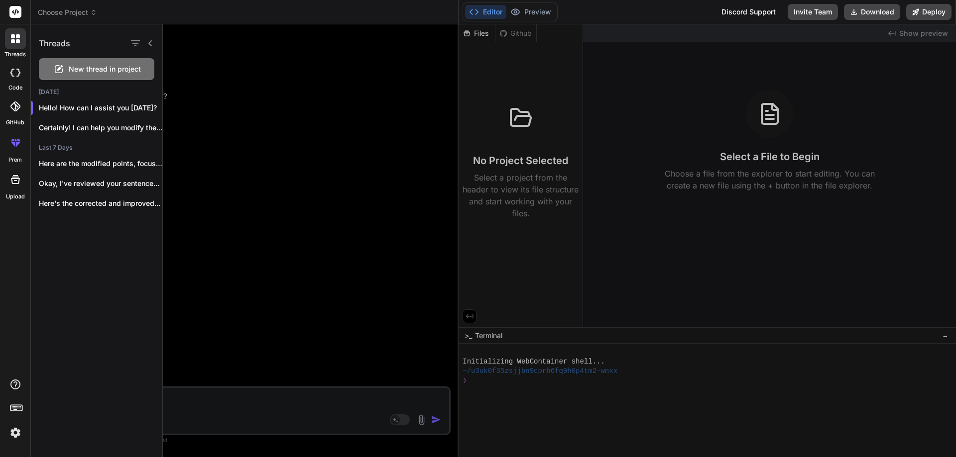
type textarea "x"
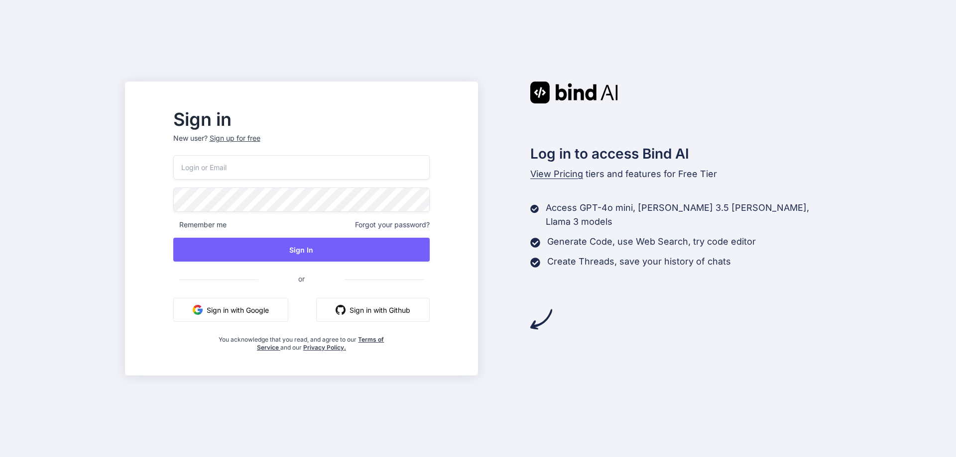
click at [219, 165] on input "email" at bounding box center [301, 167] width 256 height 24
type input "xatonubu@forexnews.bg"
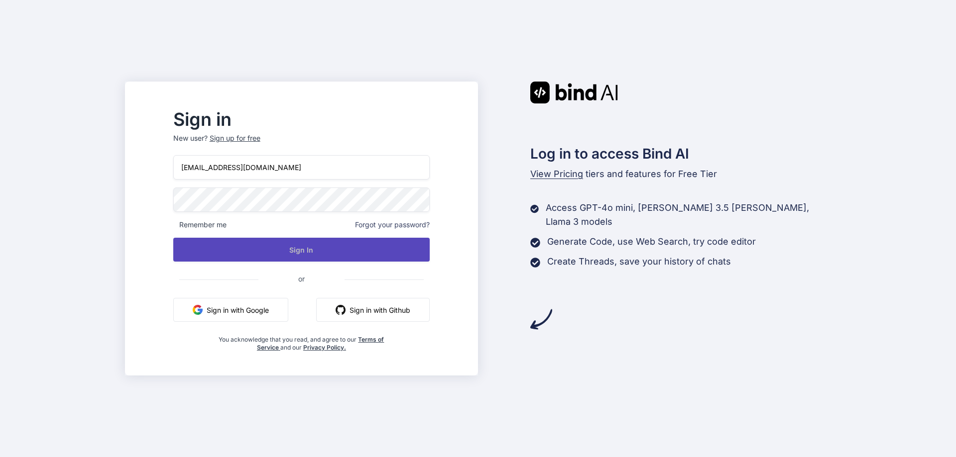
click at [315, 246] on button "Sign In" at bounding box center [301, 250] width 256 height 24
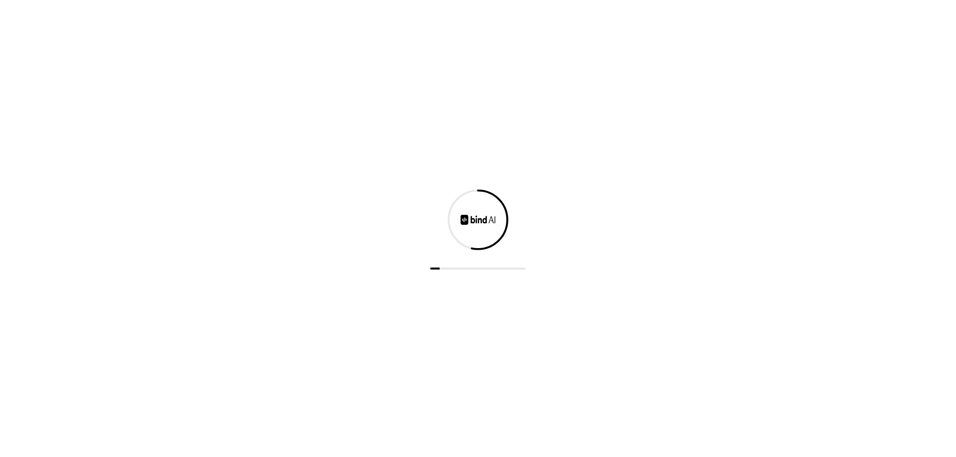
click at [327, 251] on div at bounding box center [478, 228] width 956 height 457
